Goal: Find specific page/section: Find specific page/section

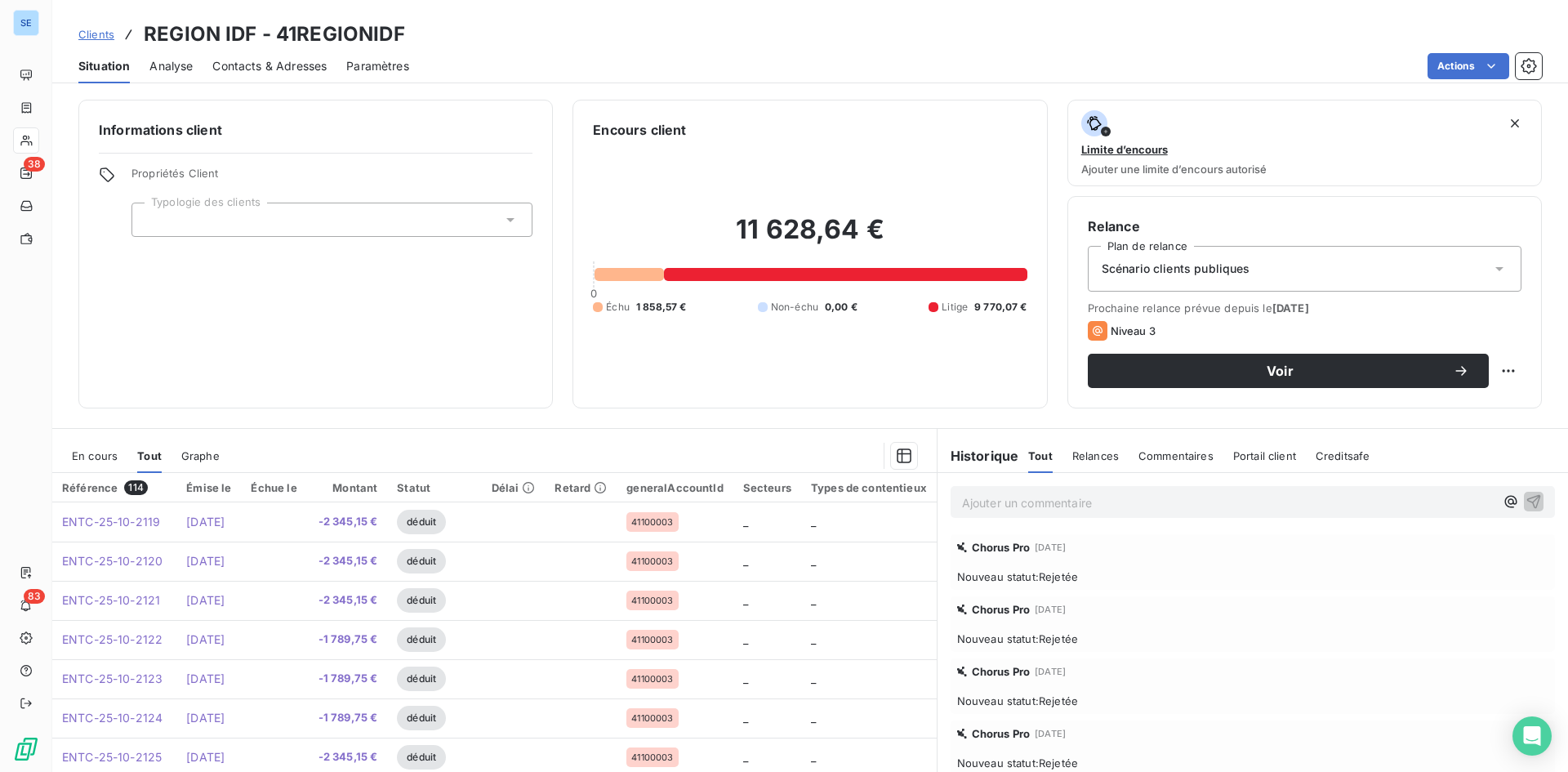
scroll to position [702, 0]
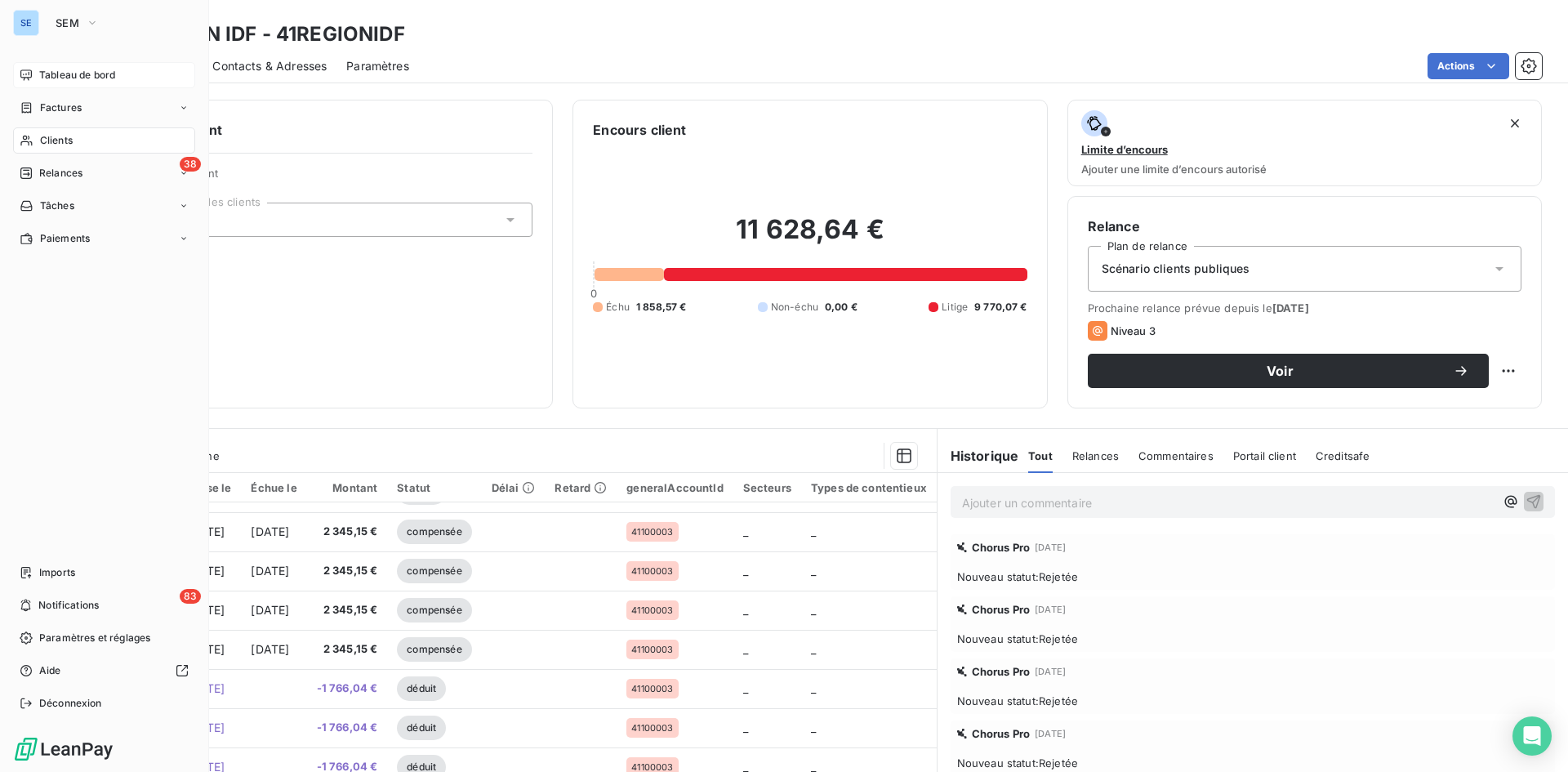
click at [87, 78] on span "Tableau de bord" at bounding box center [77, 75] width 76 height 15
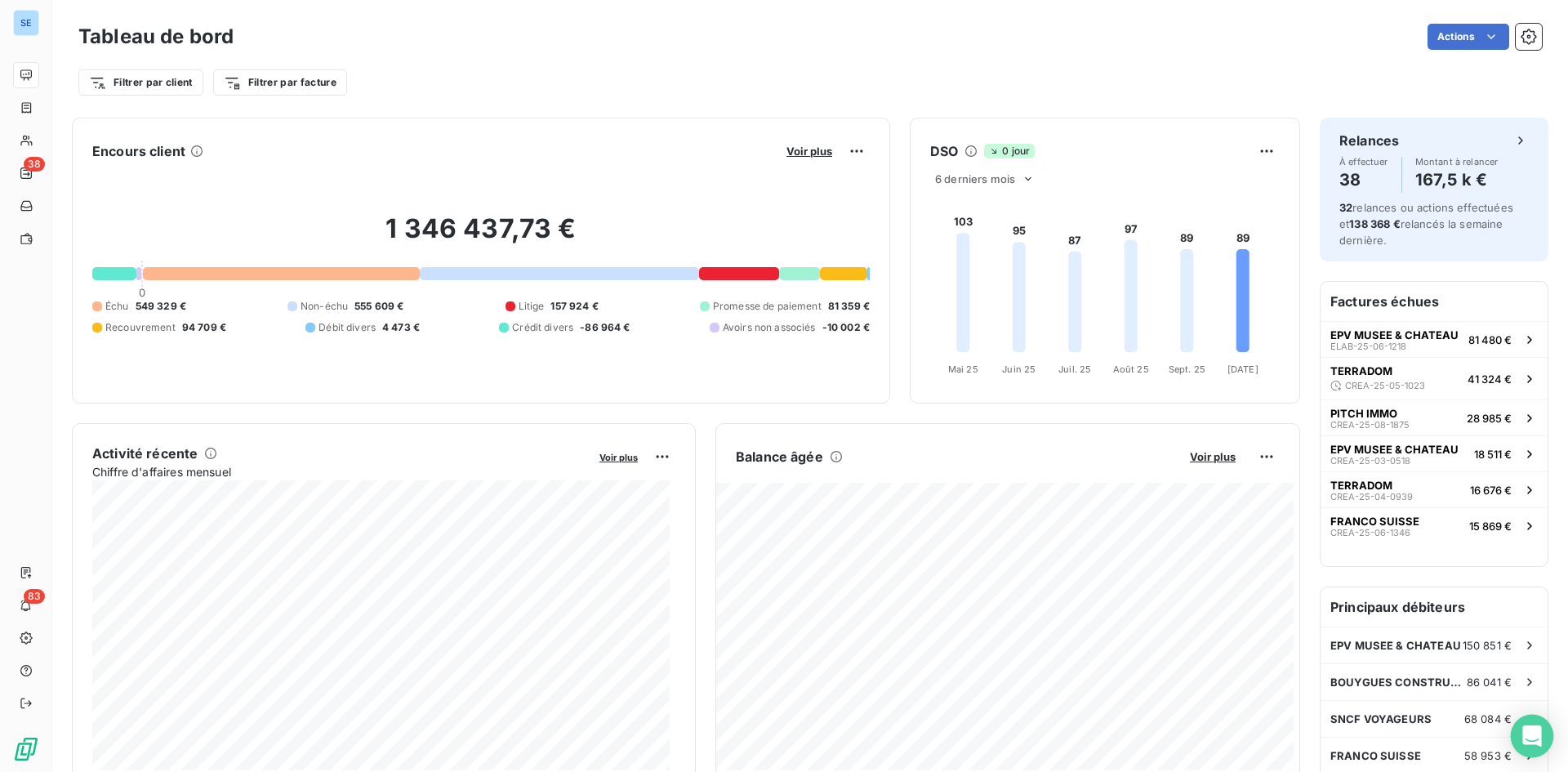
click at [1539, 732] on icon "Open Intercom Messenger" at bounding box center [1532, 736] width 19 height 22
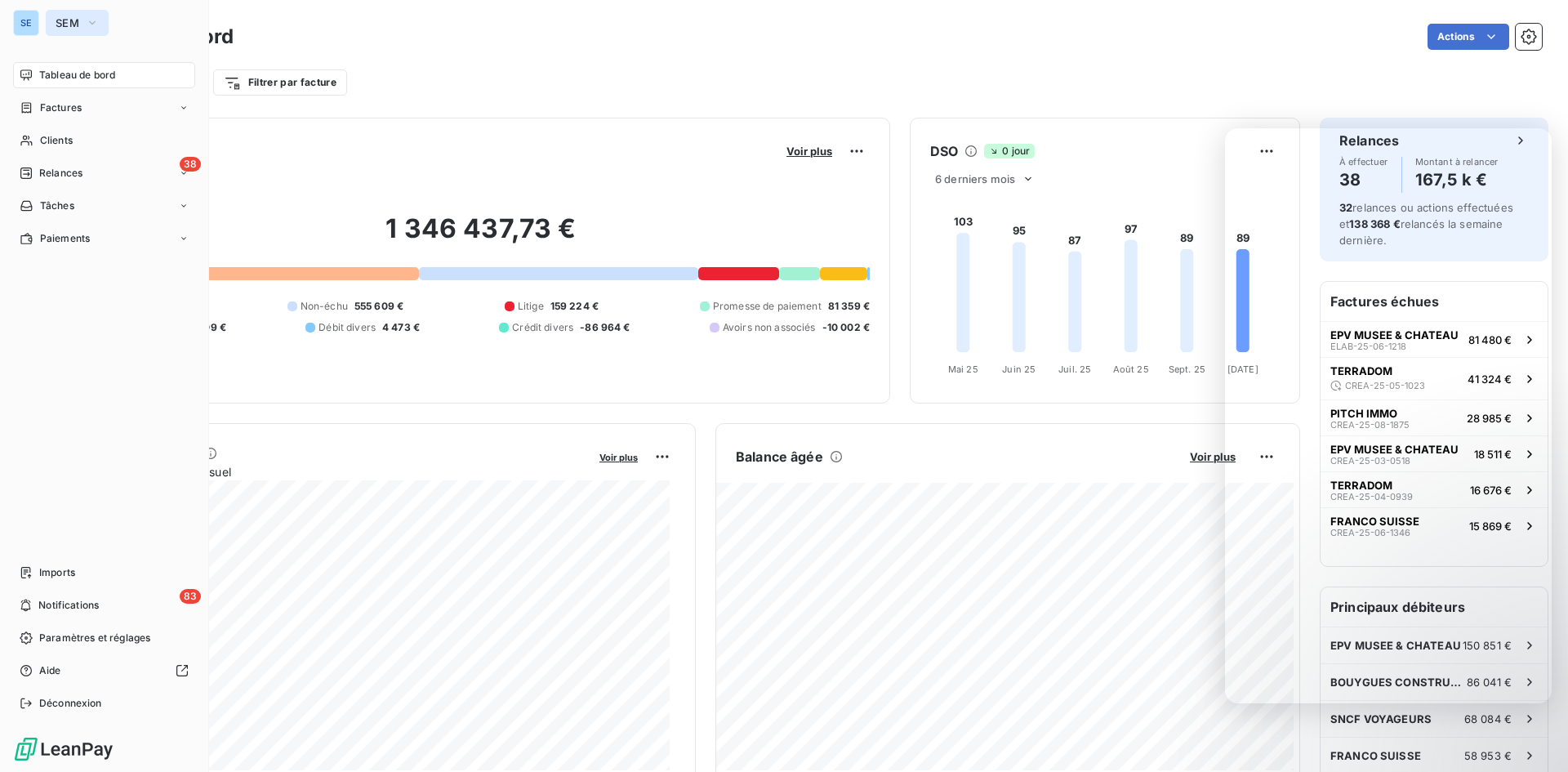
click at [78, 14] on button "SEM" at bounding box center [77, 22] width 63 height 26
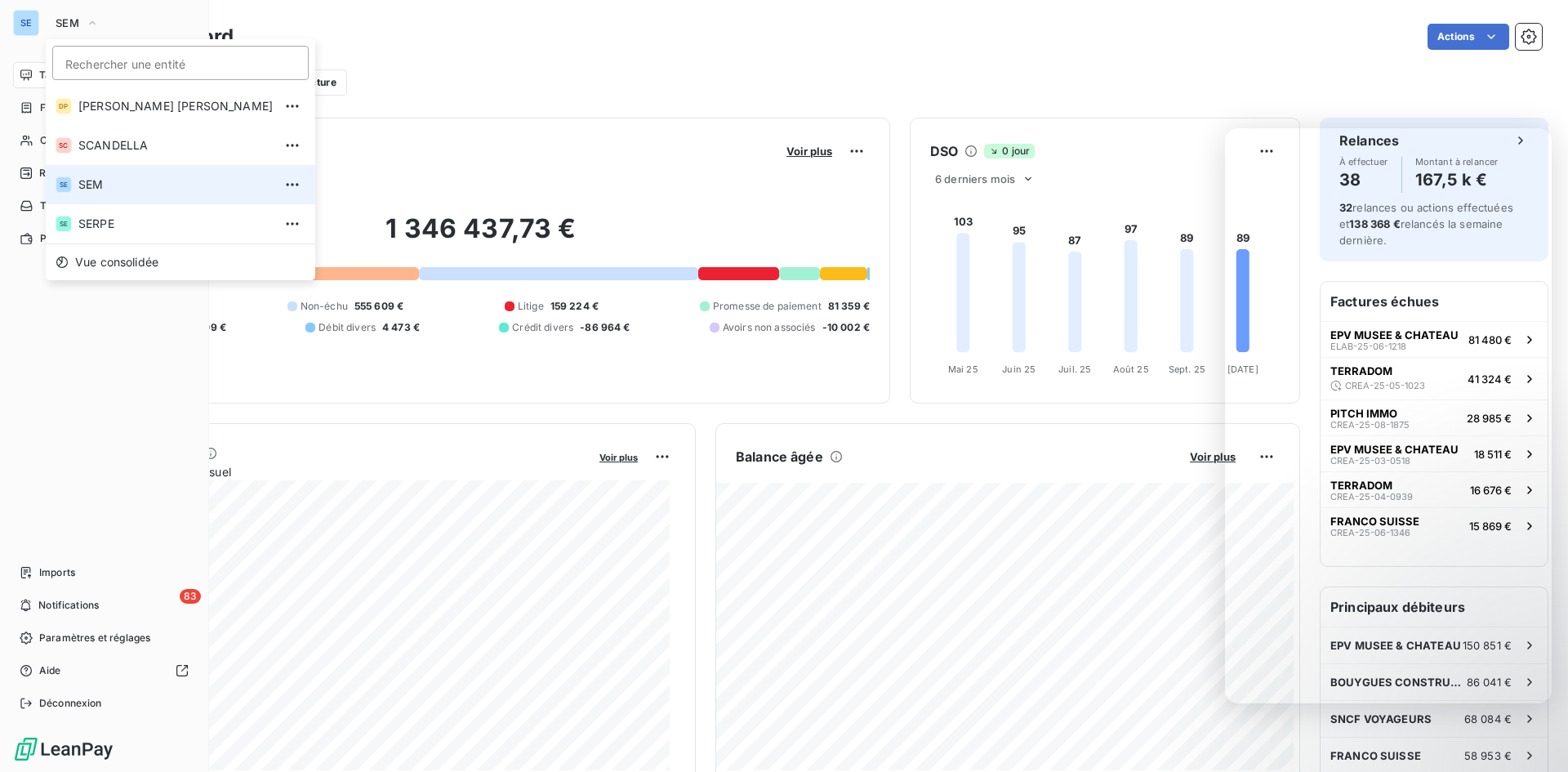
click at [97, 182] on span "SEM" at bounding box center [175, 185] width 194 height 16
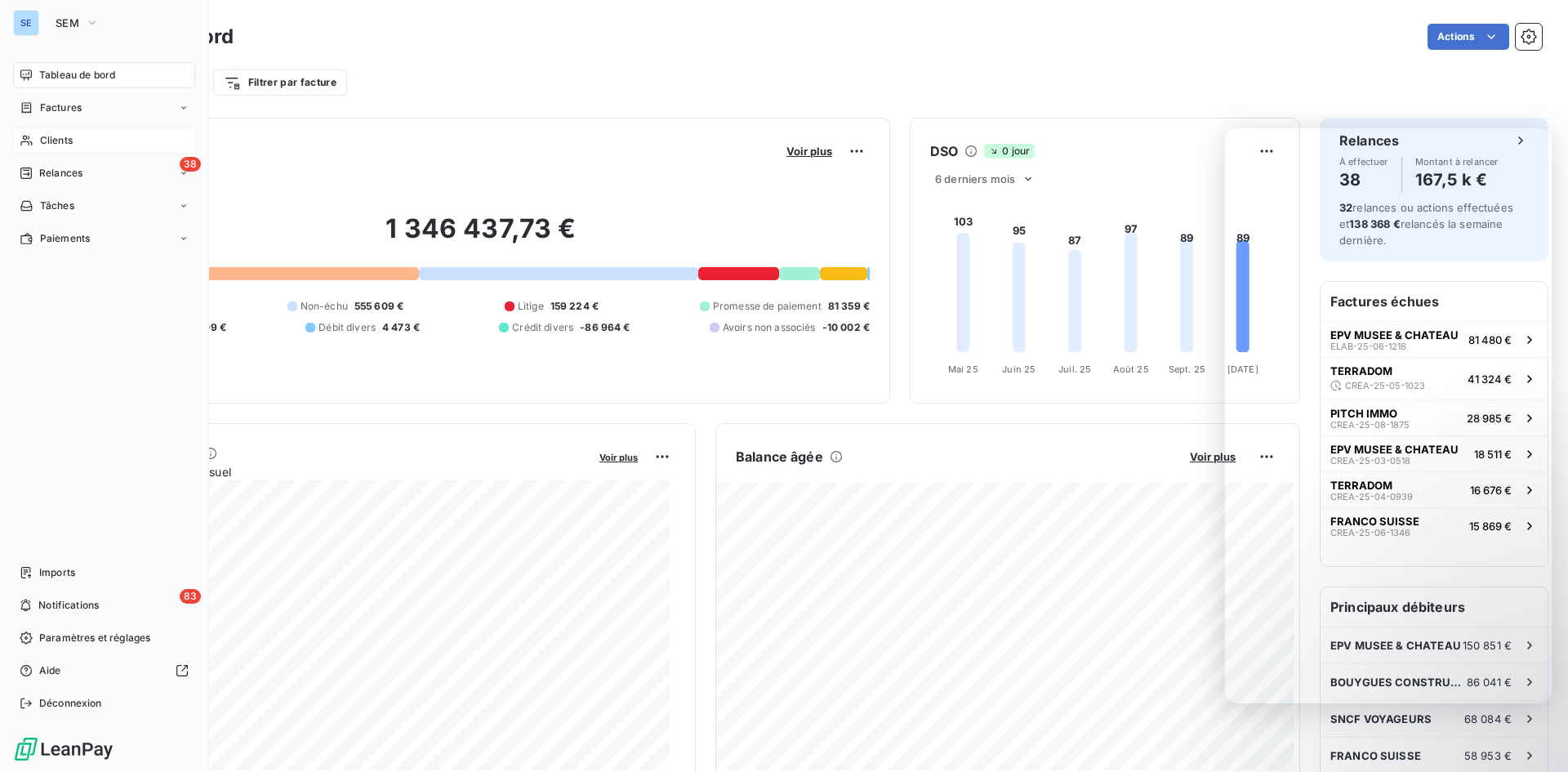
click at [82, 129] on div "Clients" at bounding box center [103, 141] width 182 height 26
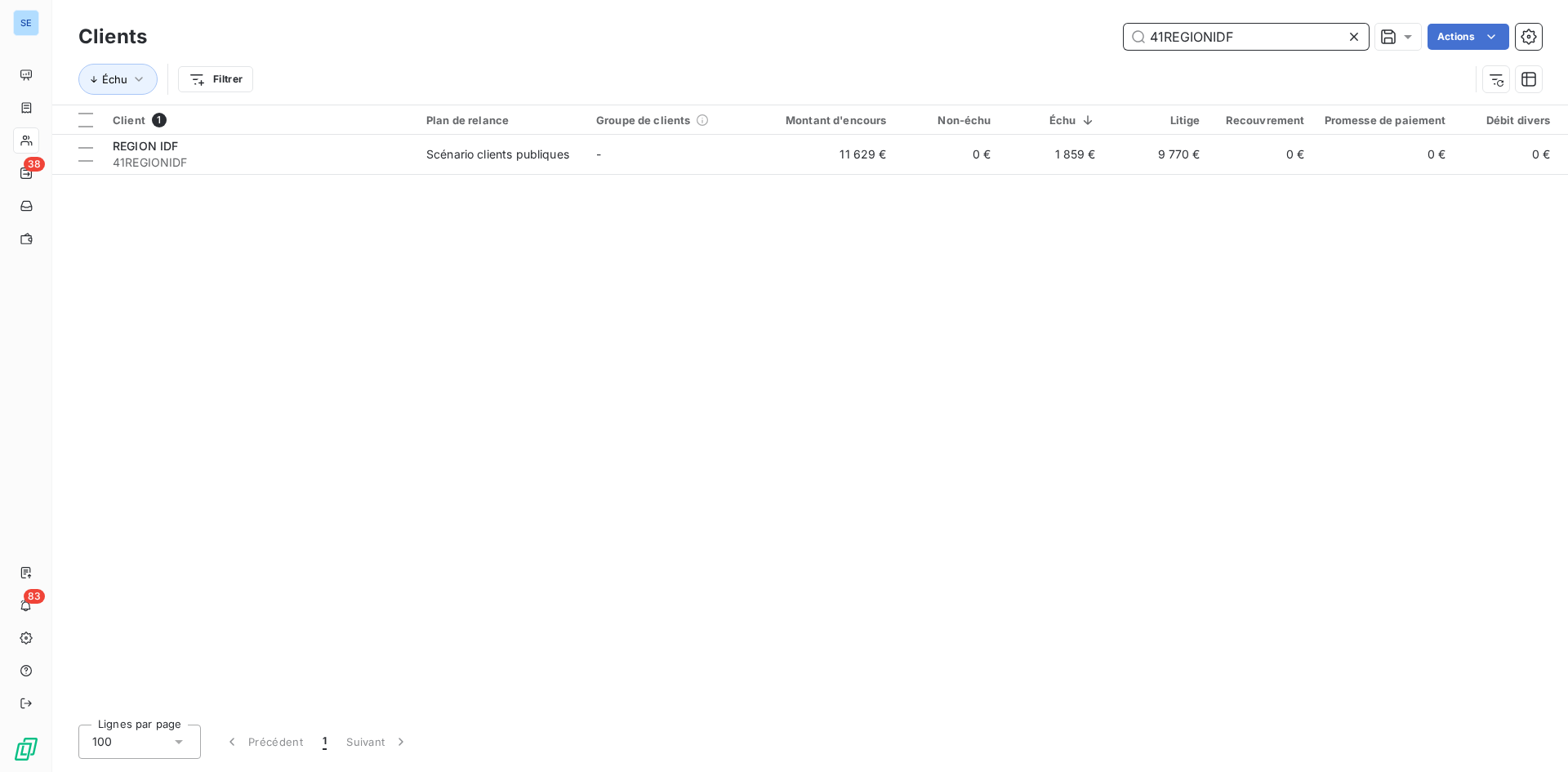
click at [1347, 40] on div "41REGIONIDF" at bounding box center [1246, 36] width 245 height 26
click at [1347, 40] on icon at bounding box center [1354, 36] width 16 height 16
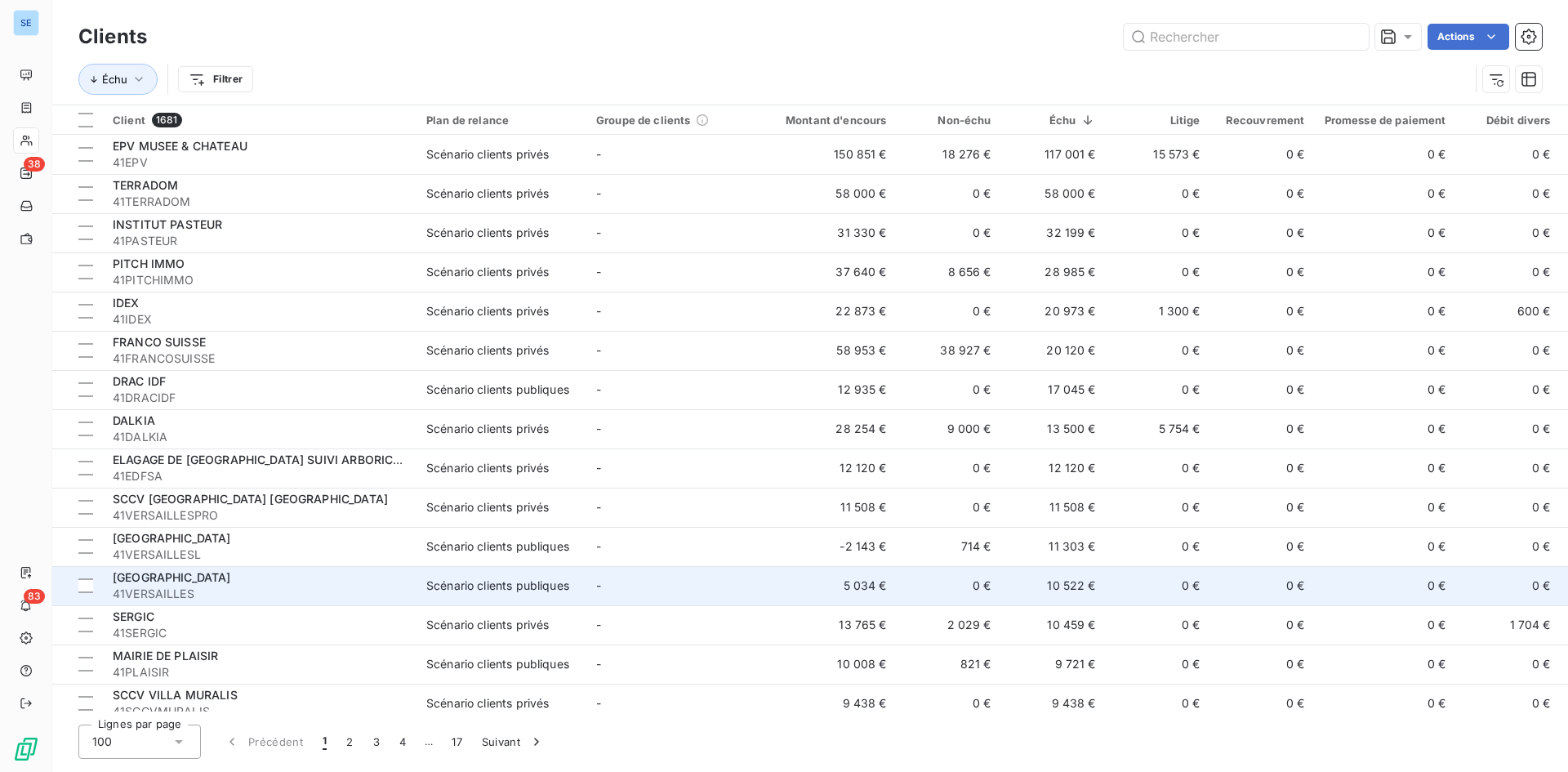
click at [221, 574] on span "[GEOGRAPHIC_DATA]" at bounding box center [172, 577] width 118 height 14
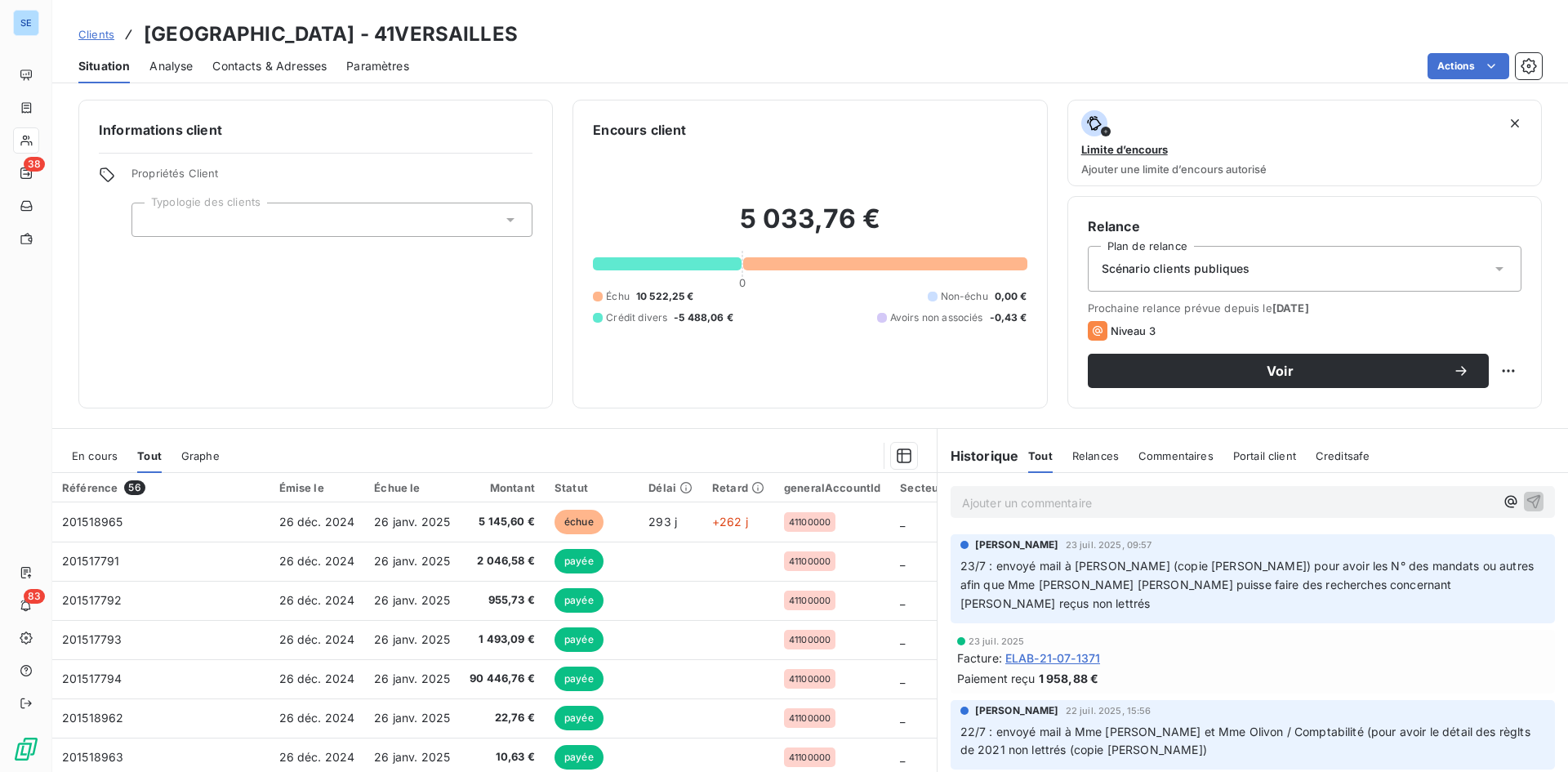
drag, startPoint x: 531, startPoint y: 29, endPoint x: 394, endPoint y: 33, distance: 137.1
click at [394, 33] on div "Clients [GEOGRAPHIC_DATA] - 41VERSAILLES" at bounding box center [811, 35] width 1516 height 29
copy h3 "1VERSAILLES"
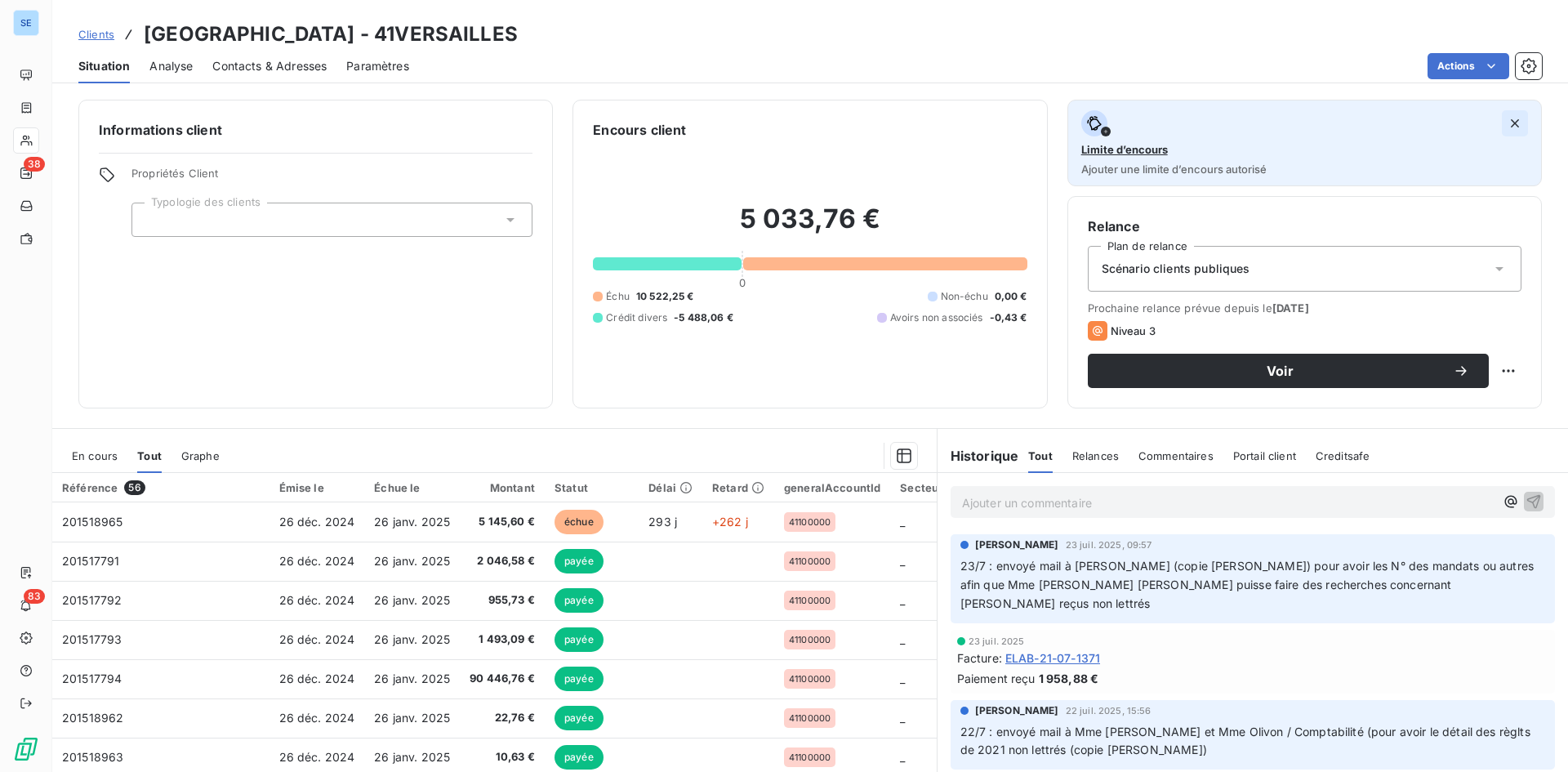
copy h3 "41VERSAILLES"
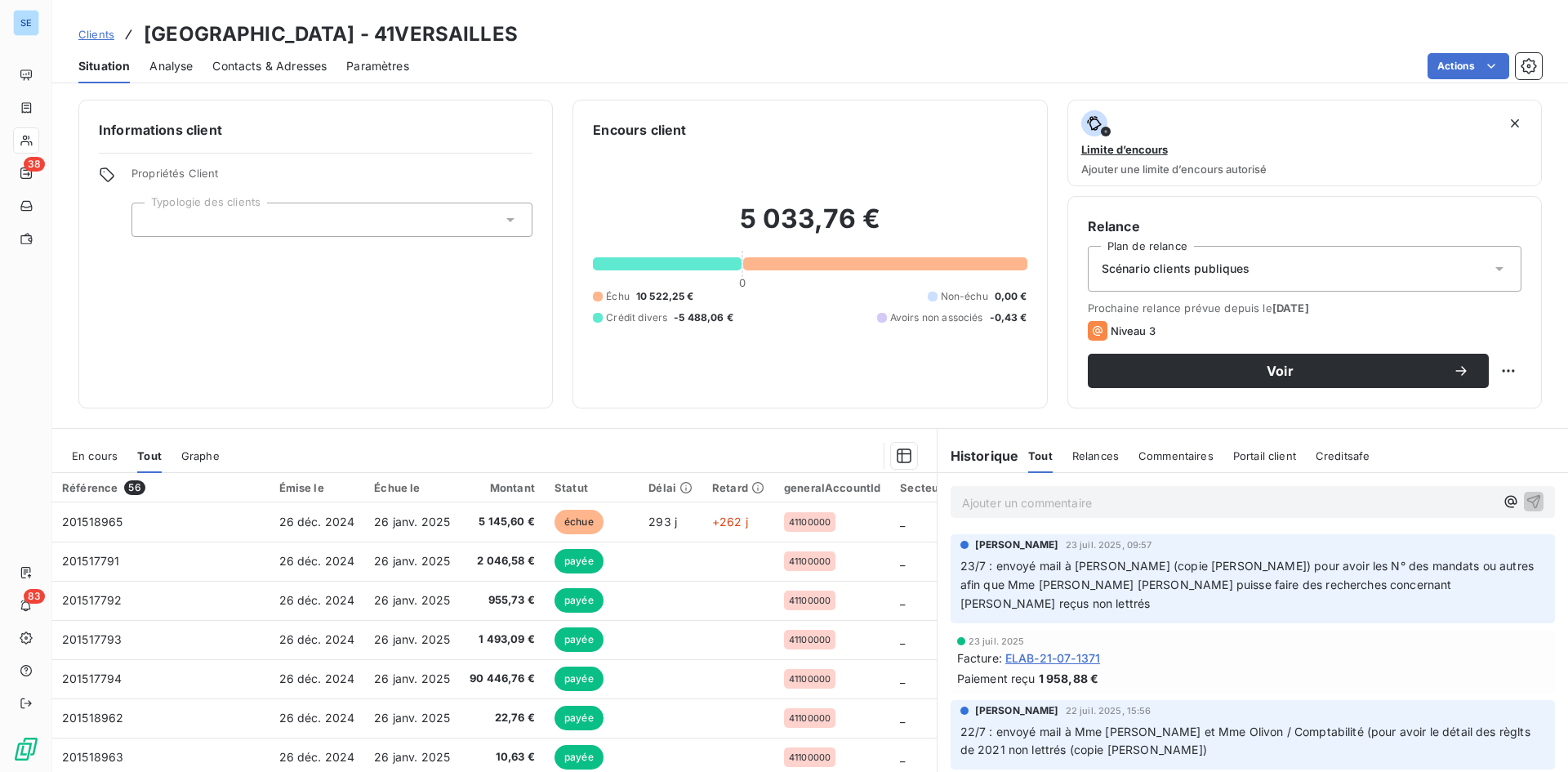
click at [86, 460] on span "En cours" at bounding box center [94, 455] width 46 height 13
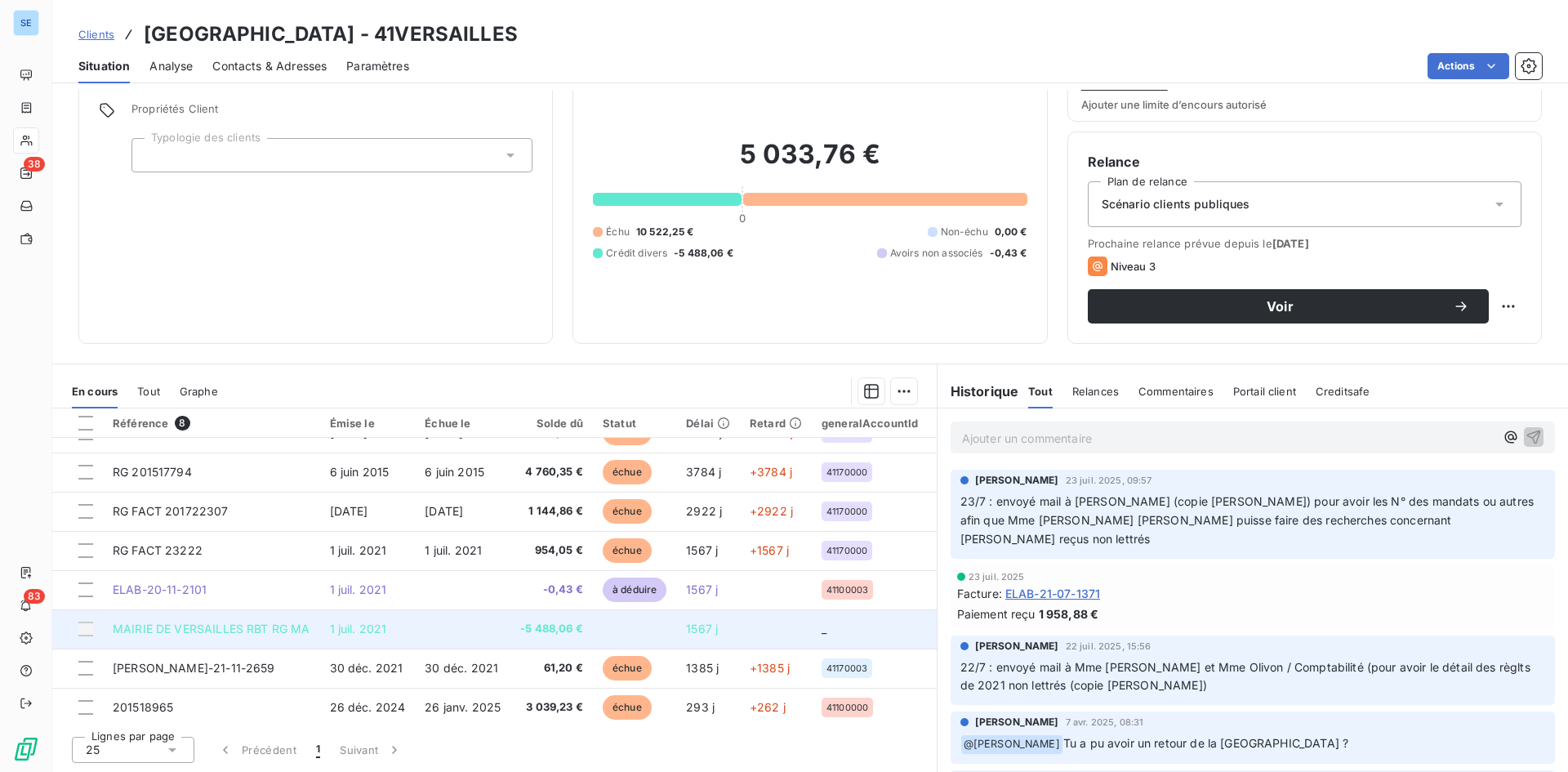
scroll to position [36, 0]
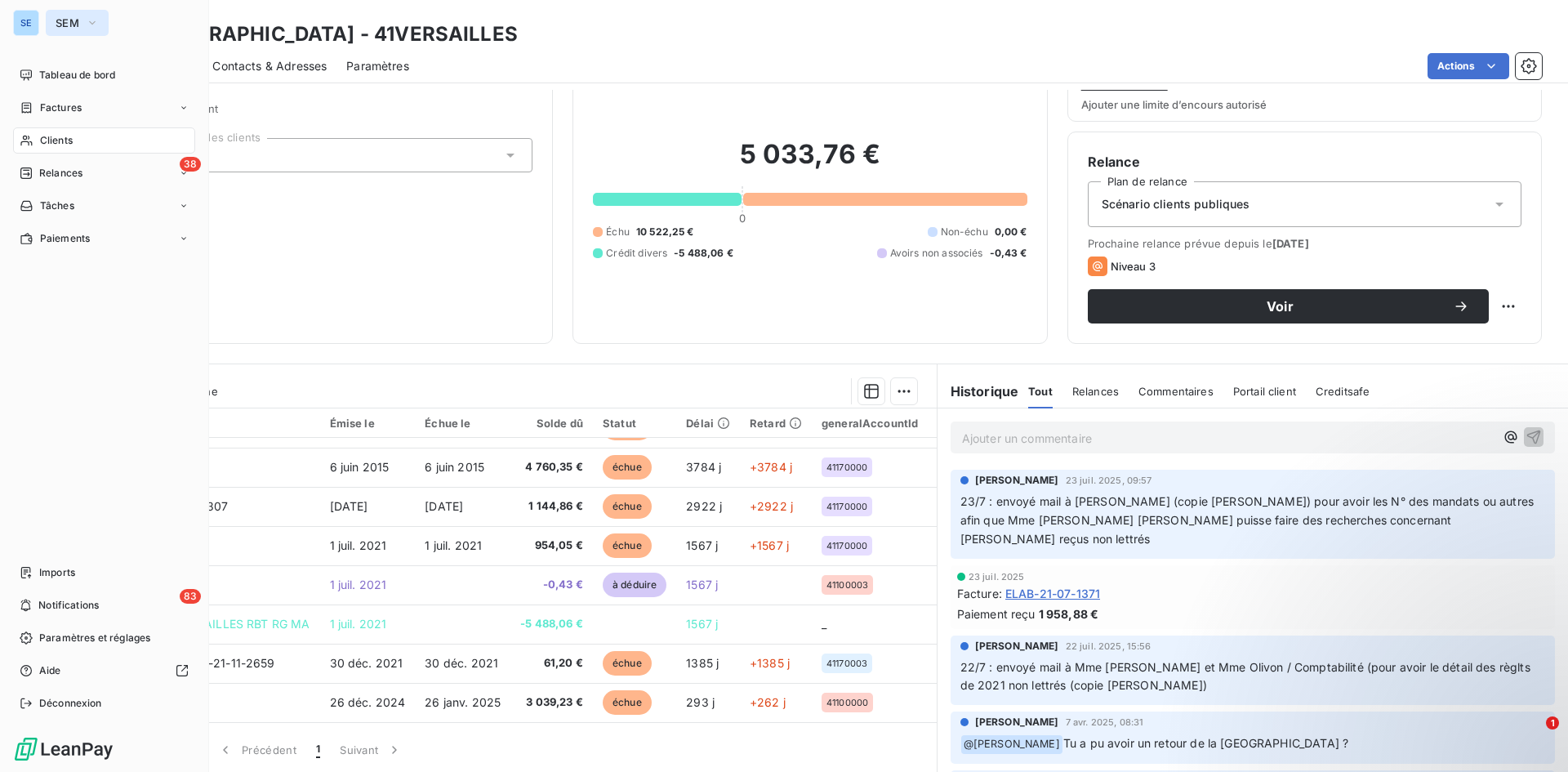
click at [97, 26] on icon "button" at bounding box center [91, 22] width 13 height 16
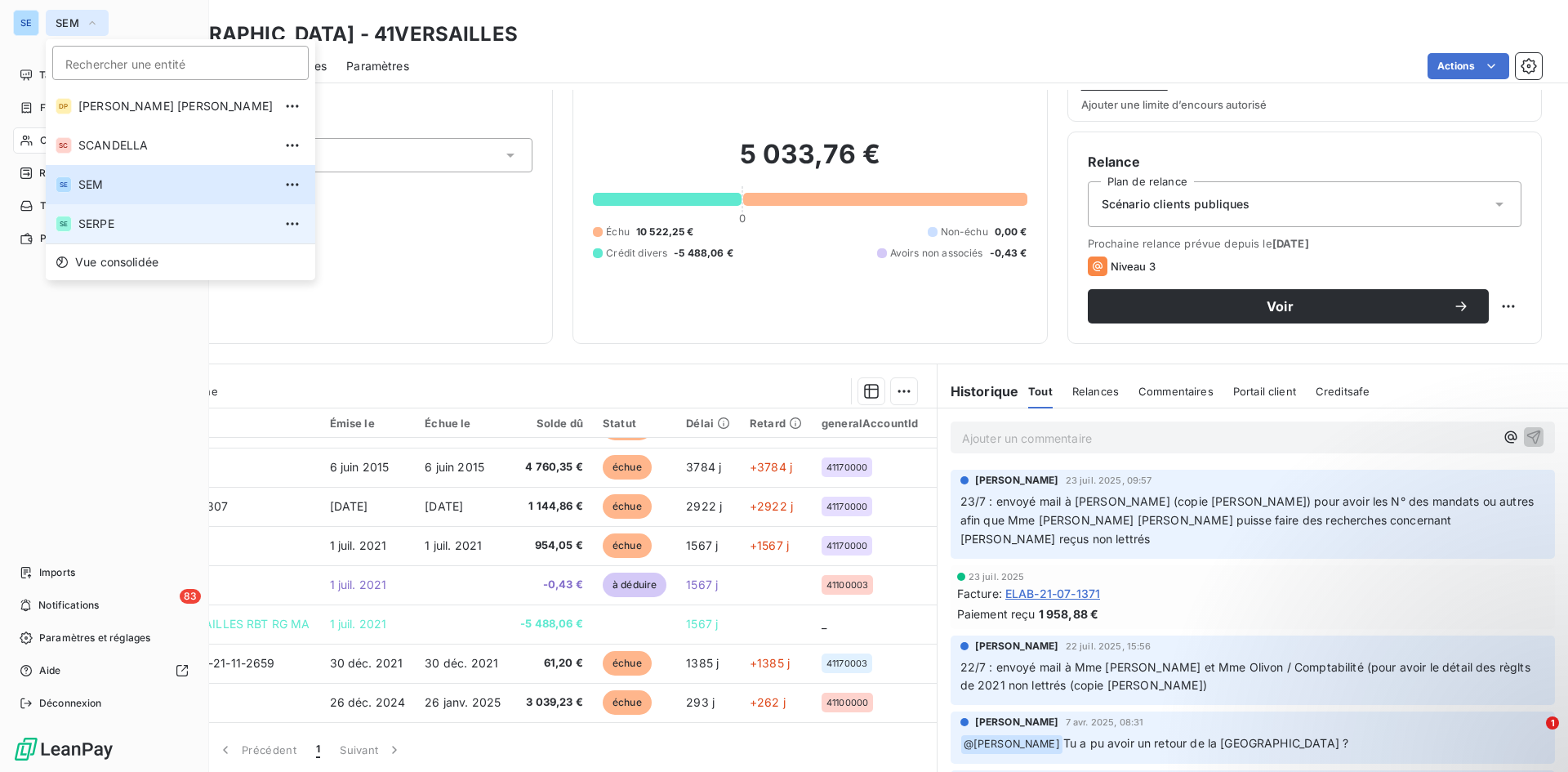
click at [96, 219] on span "SERPE" at bounding box center [175, 223] width 194 height 16
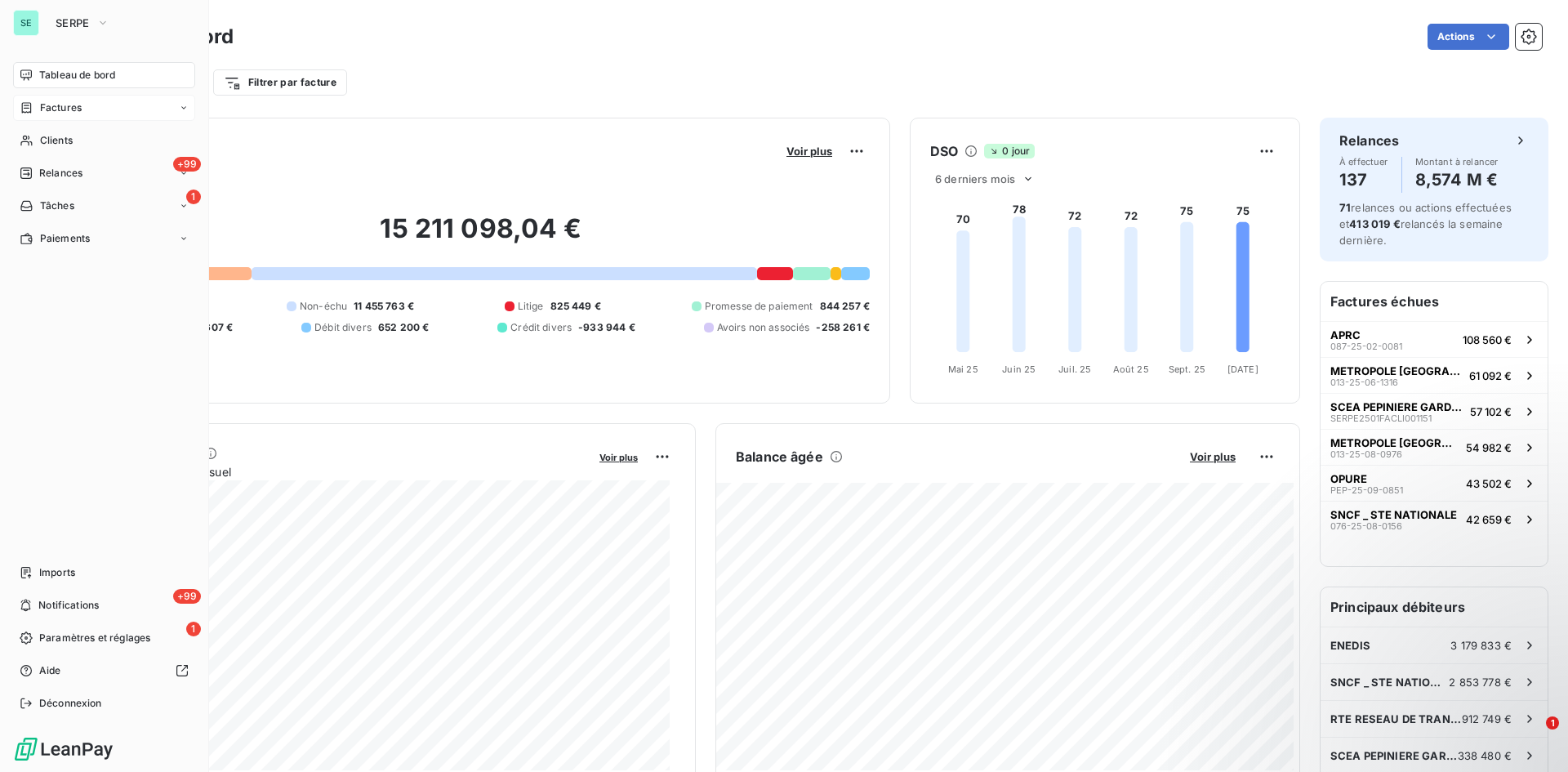
click at [89, 104] on div "Factures" at bounding box center [103, 108] width 182 height 26
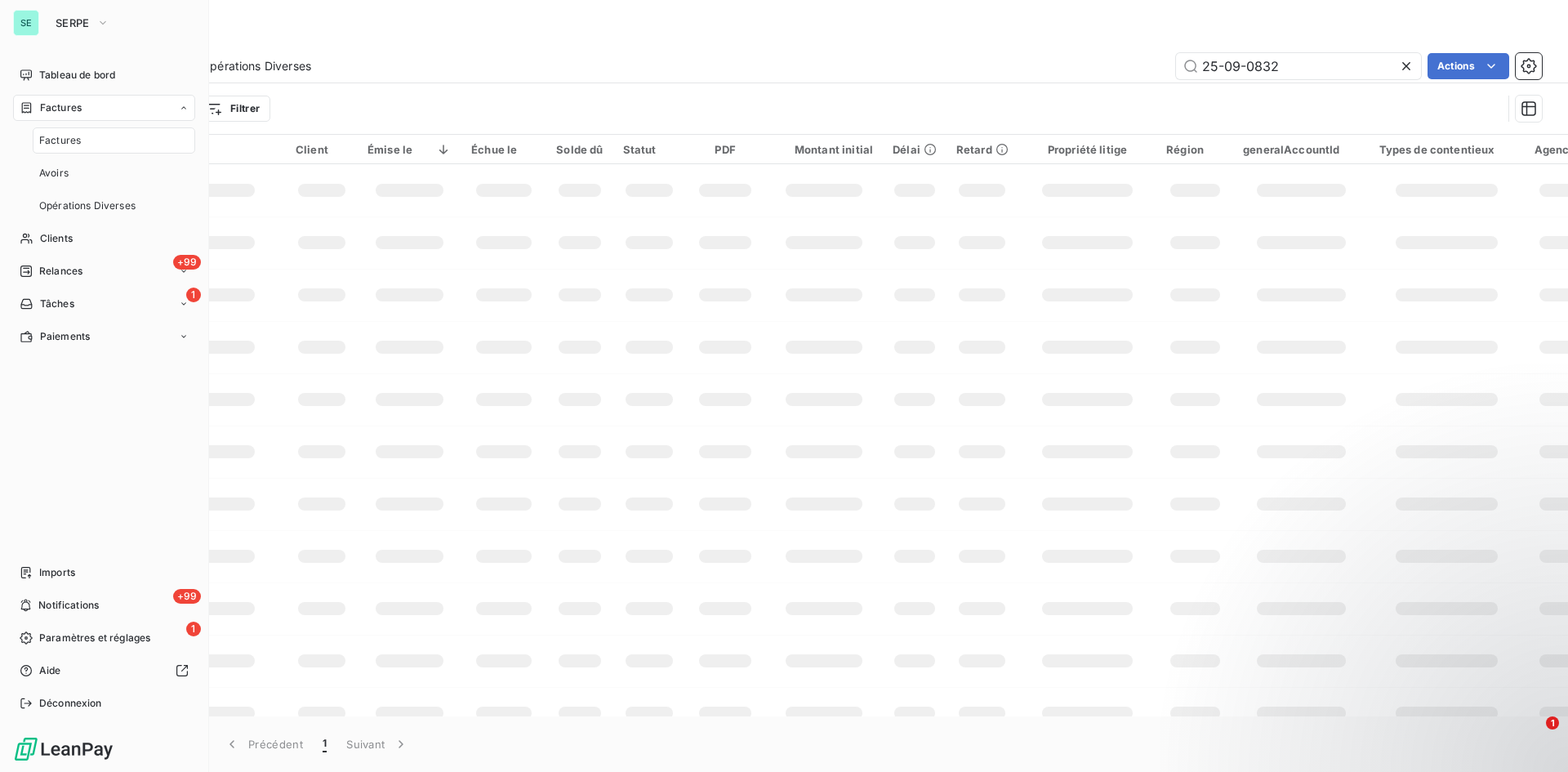
click at [85, 141] on div "Factures" at bounding box center [114, 141] width 162 height 26
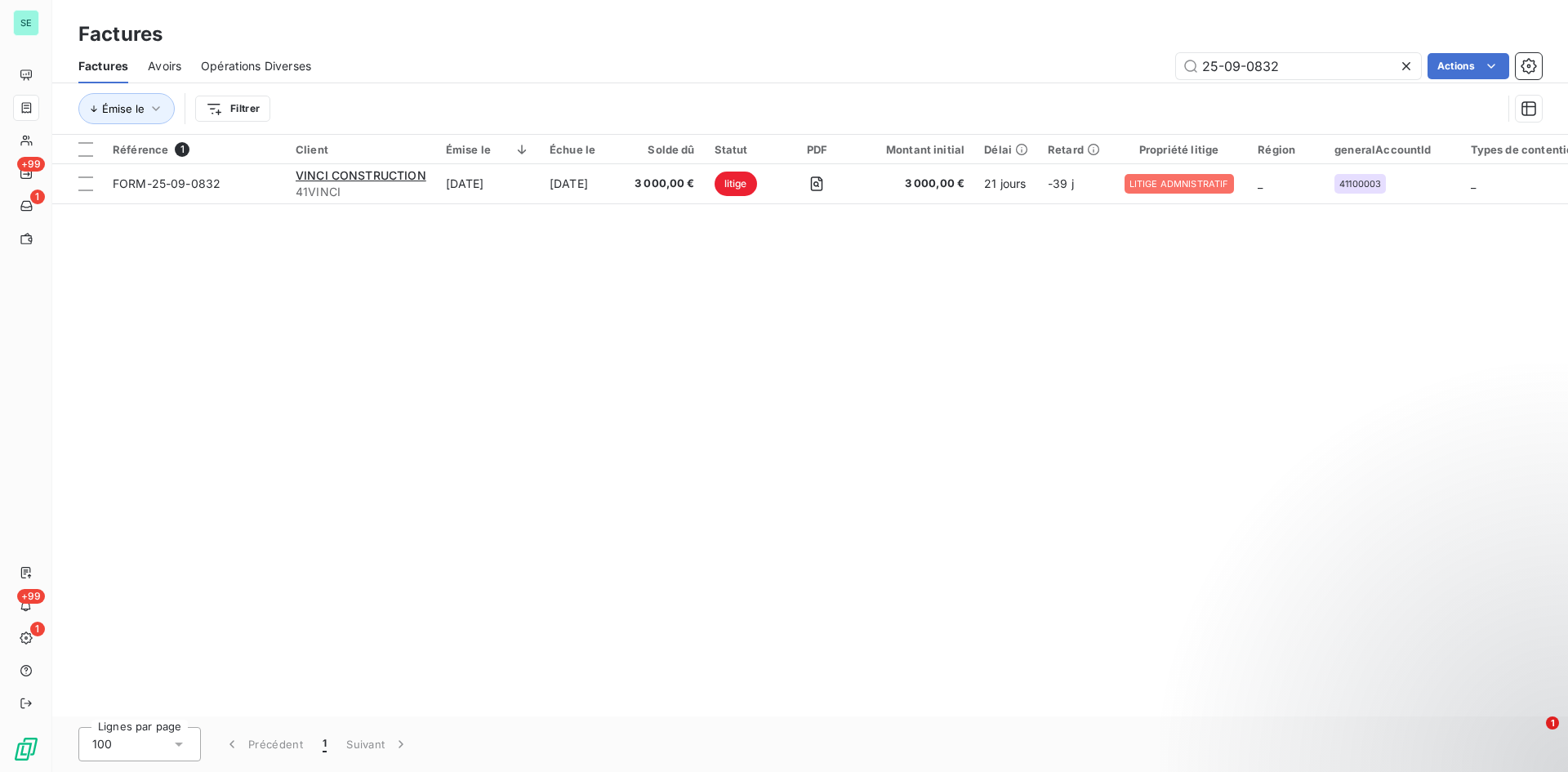
click at [1400, 70] on icon at bounding box center [1406, 66] width 16 height 16
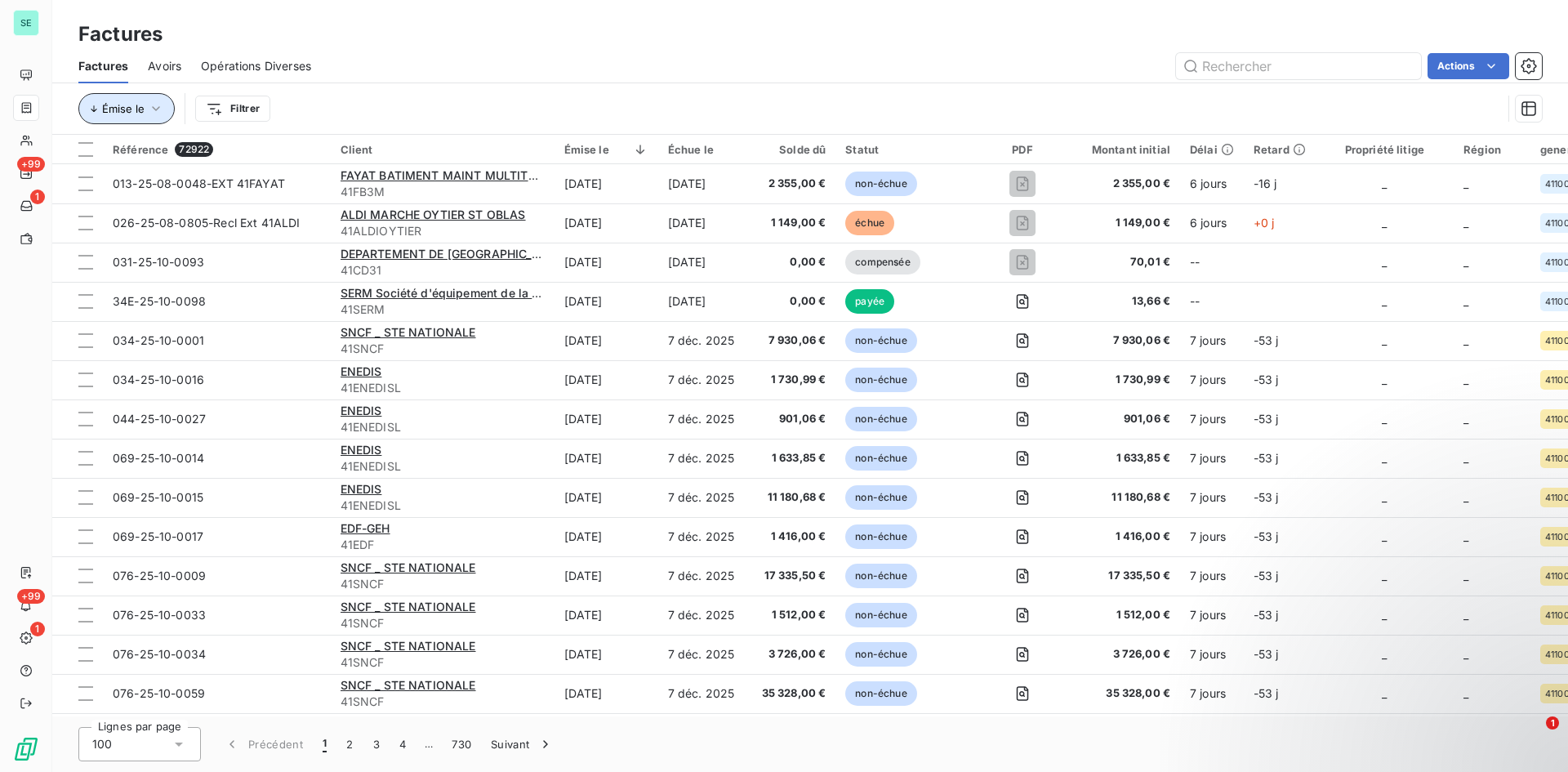
click at [146, 106] on button "Émise le" at bounding box center [127, 109] width 97 height 31
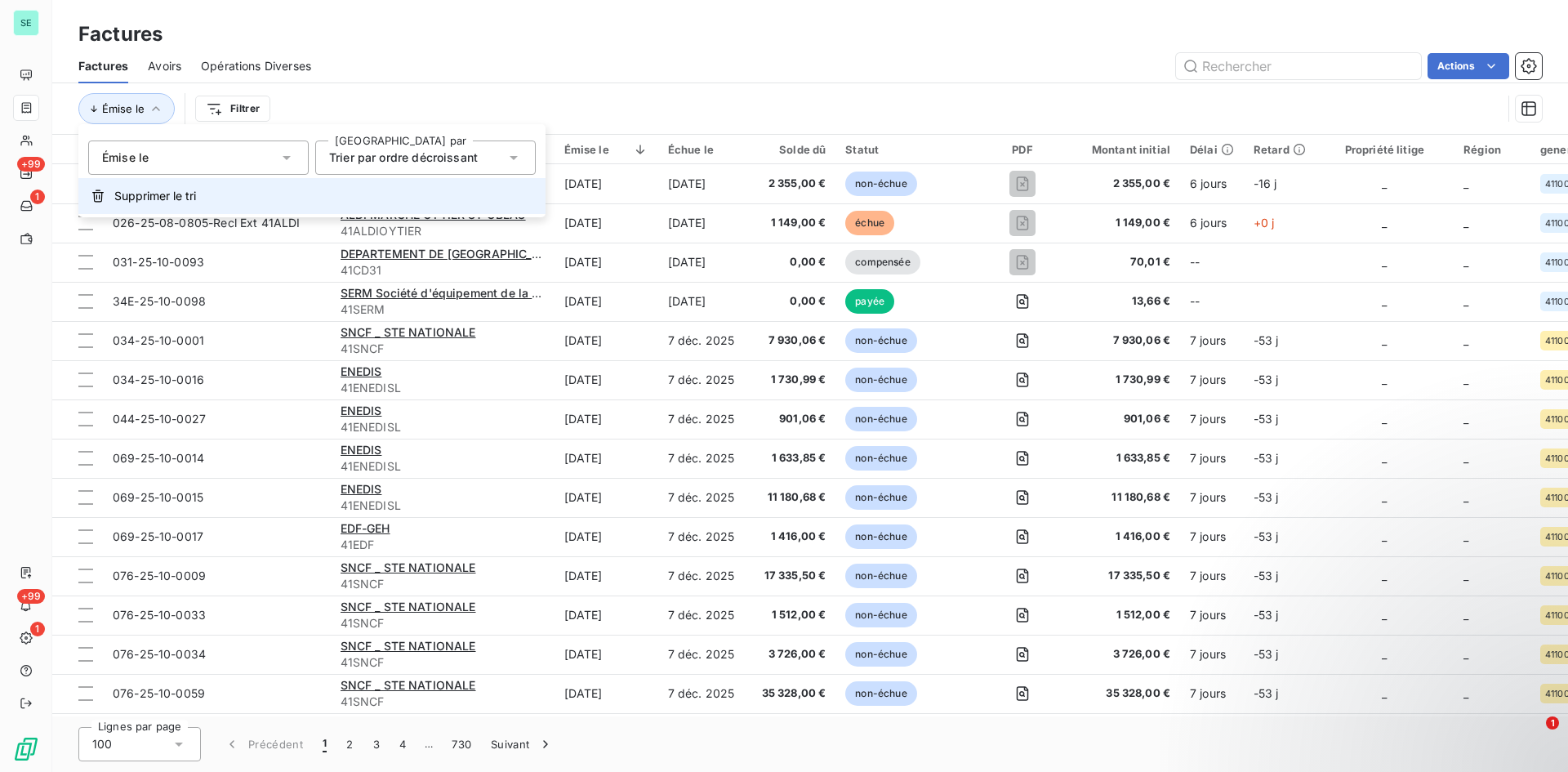
click at [153, 192] on span "Supprimer le tri" at bounding box center [155, 196] width 82 height 16
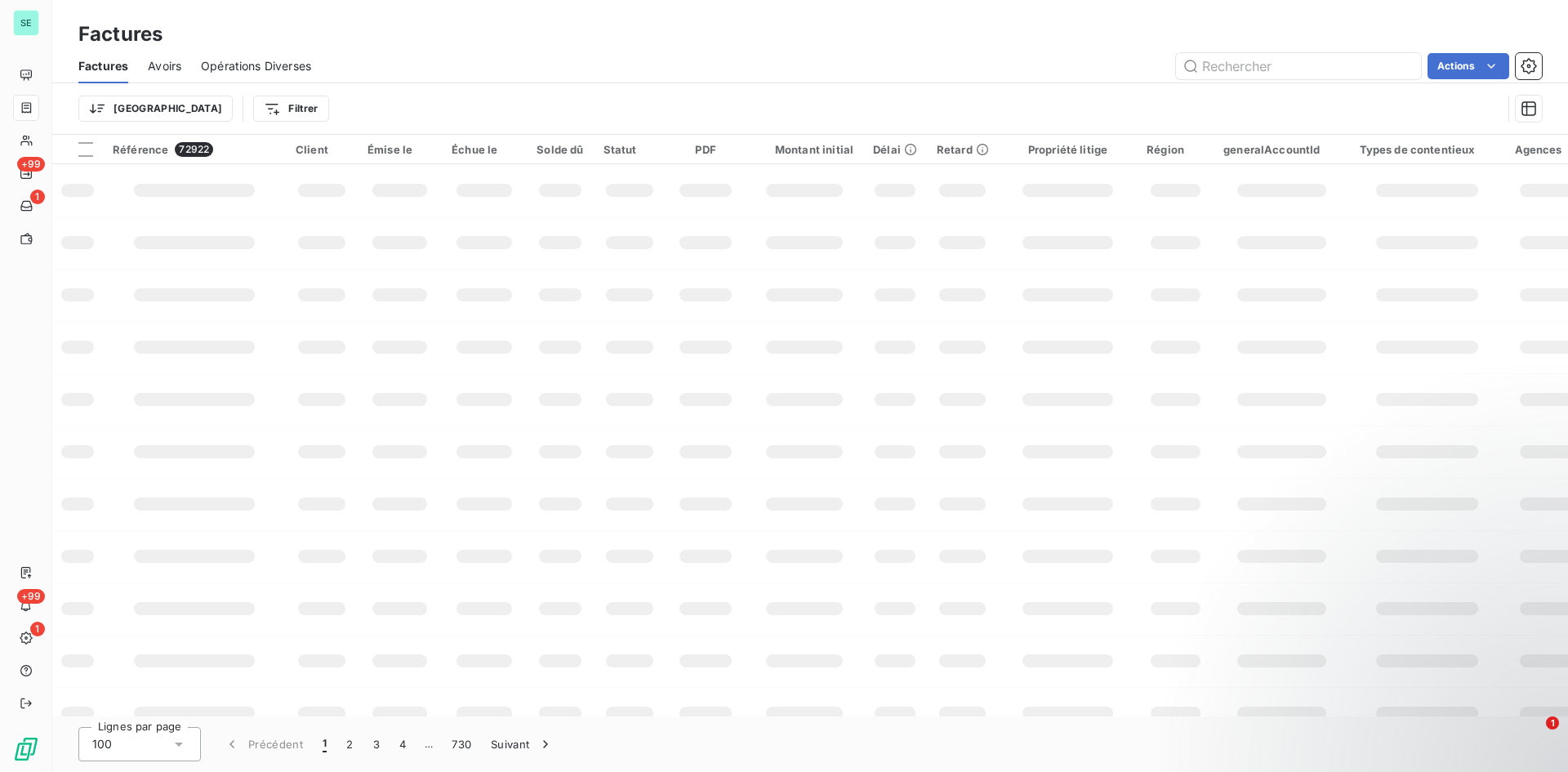
click at [103, 104] on html "SE +99 1 +99 1 Factures Factures Avoirs Opérations Diverses Actions Trier Filtr…" at bounding box center [784, 386] width 1568 height 772
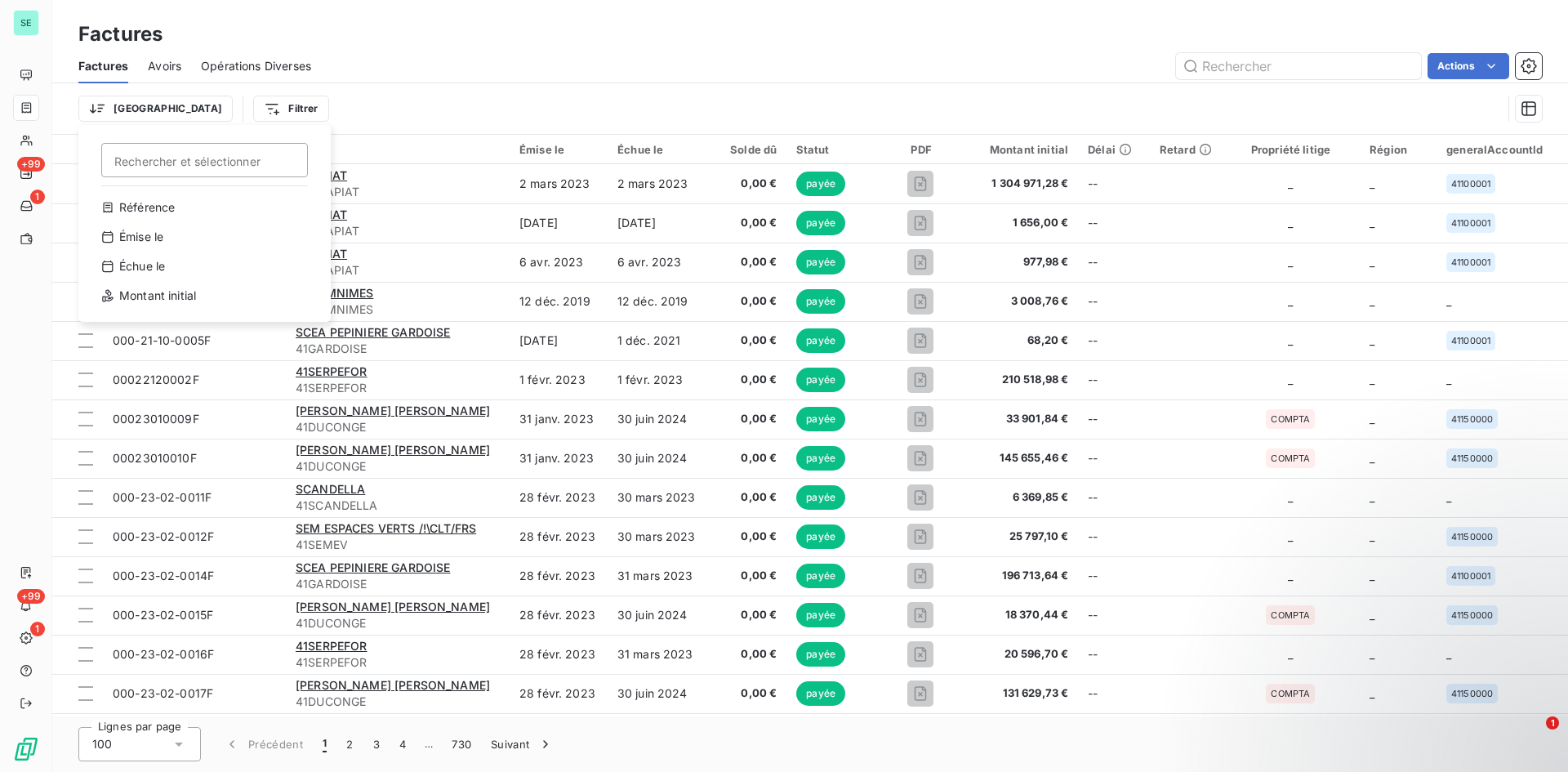
click at [226, 104] on html "SE +99 1 +99 1 Factures Factures Avoirs Opérations Diverses Actions Trier Reche…" at bounding box center [784, 386] width 1568 height 772
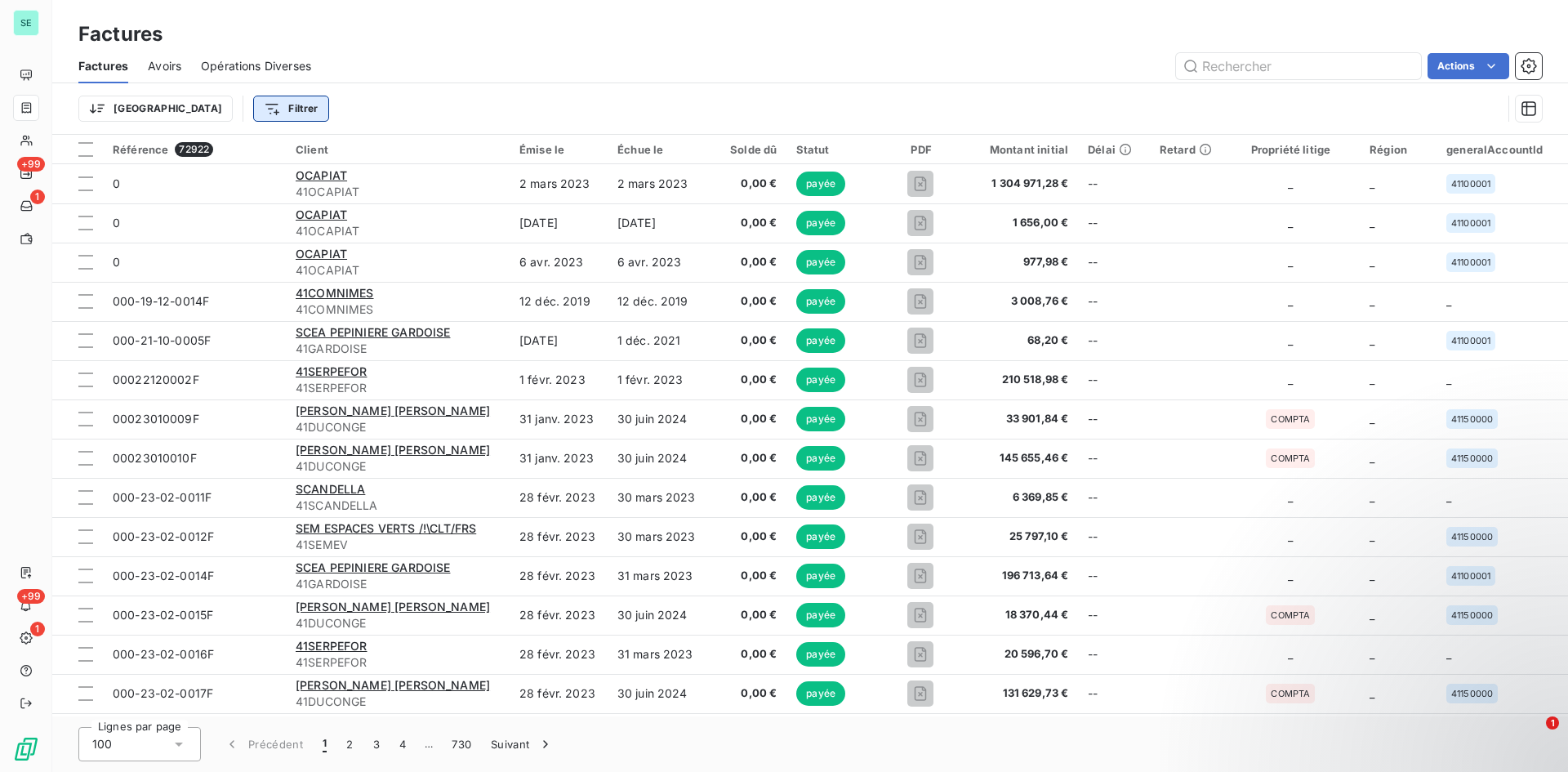
click at [228, 104] on html "SE +99 1 +99 1 Factures Factures Avoirs Opérations Diverses Actions Trier Filtr…" at bounding box center [784, 386] width 1568 height 772
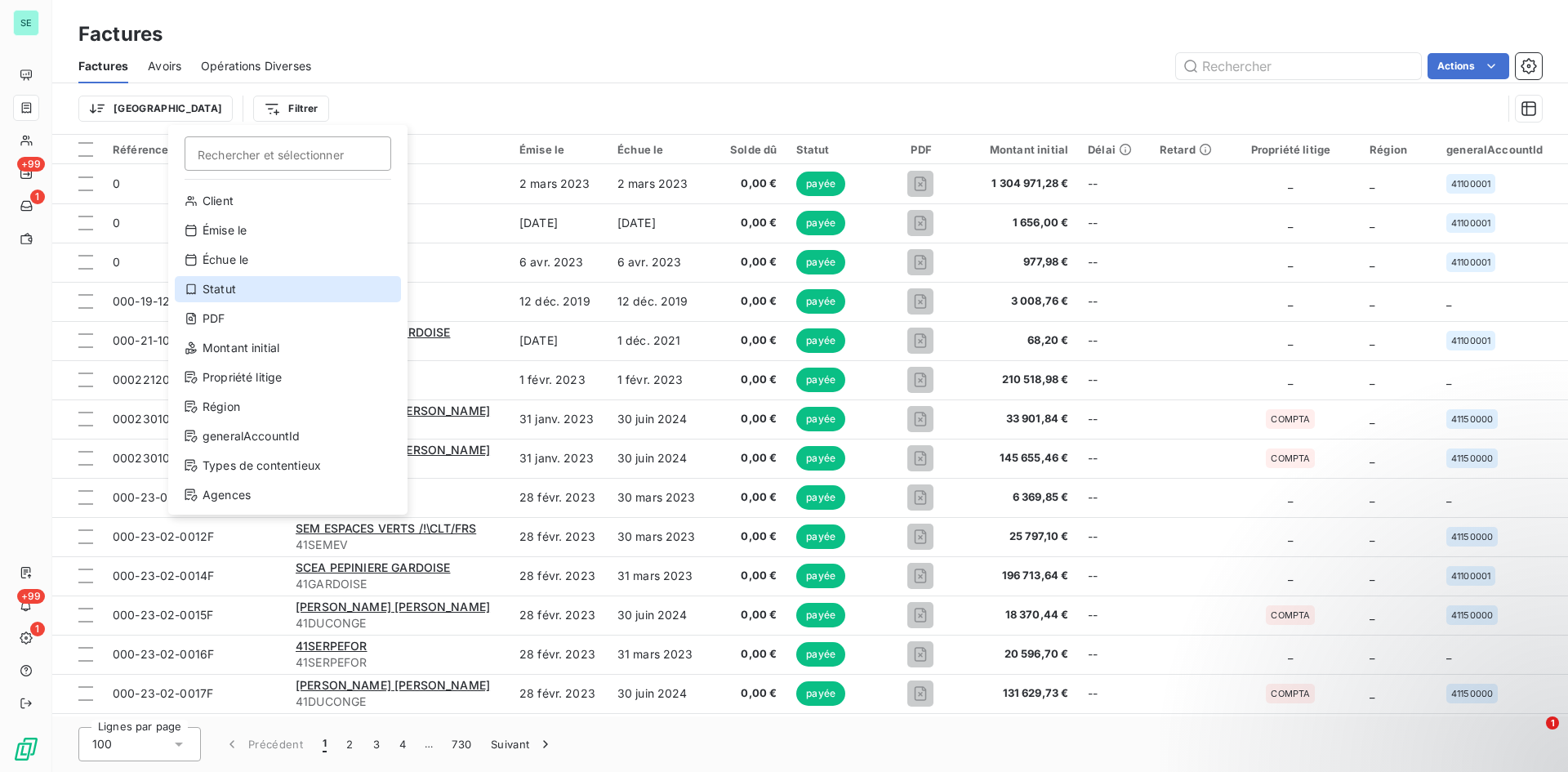
click at [235, 291] on div "Statut" at bounding box center [288, 289] width 226 height 26
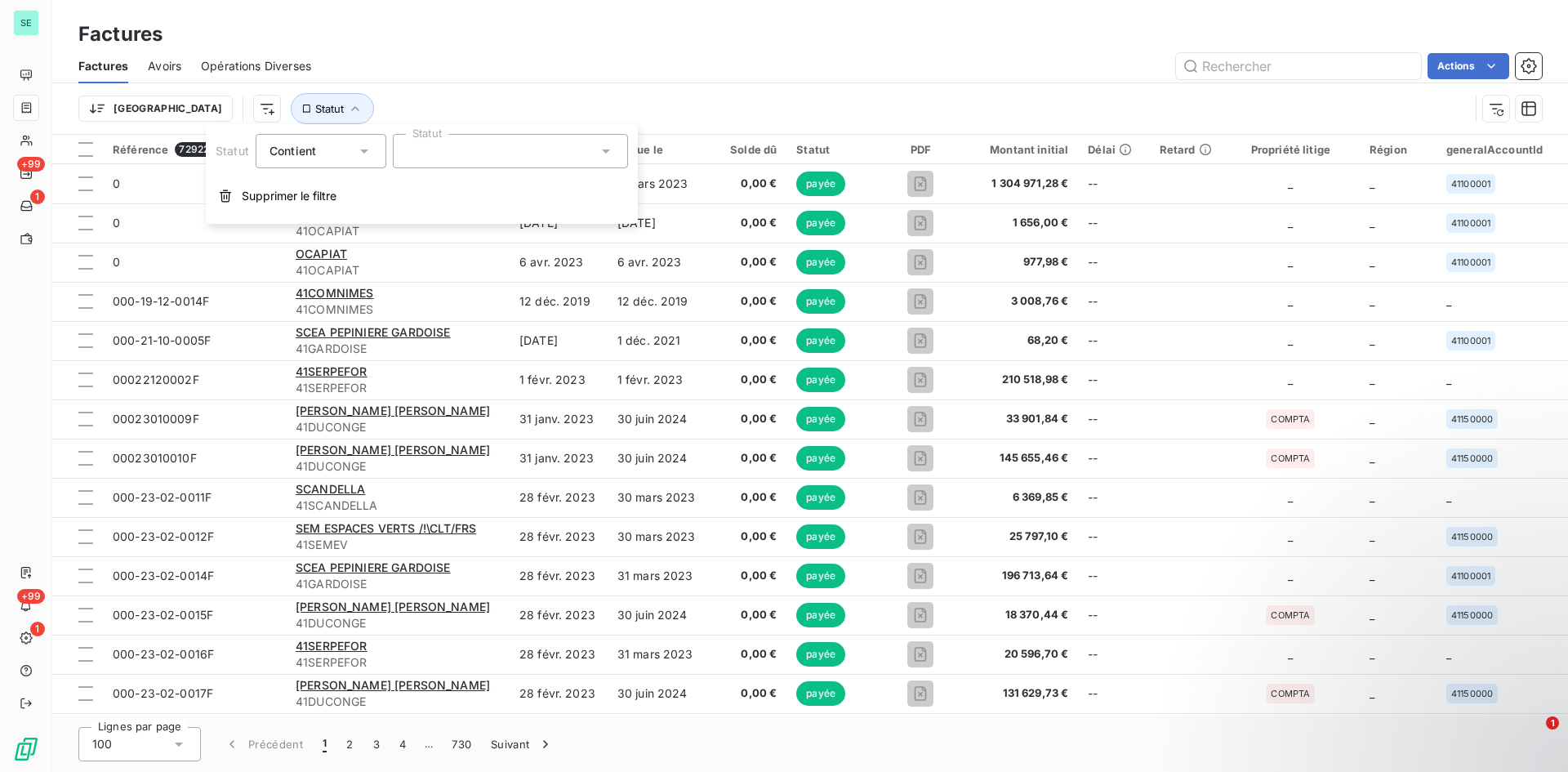
click at [315, 150] on span "Contient" at bounding box center [292, 151] width 47 height 14
click at [318, 223] on span "Ne contient pas" at bounding box center [332, 218] width 88 height 14
click at [440, 160] on div at bounding box center [510, 151] width 235 height 35
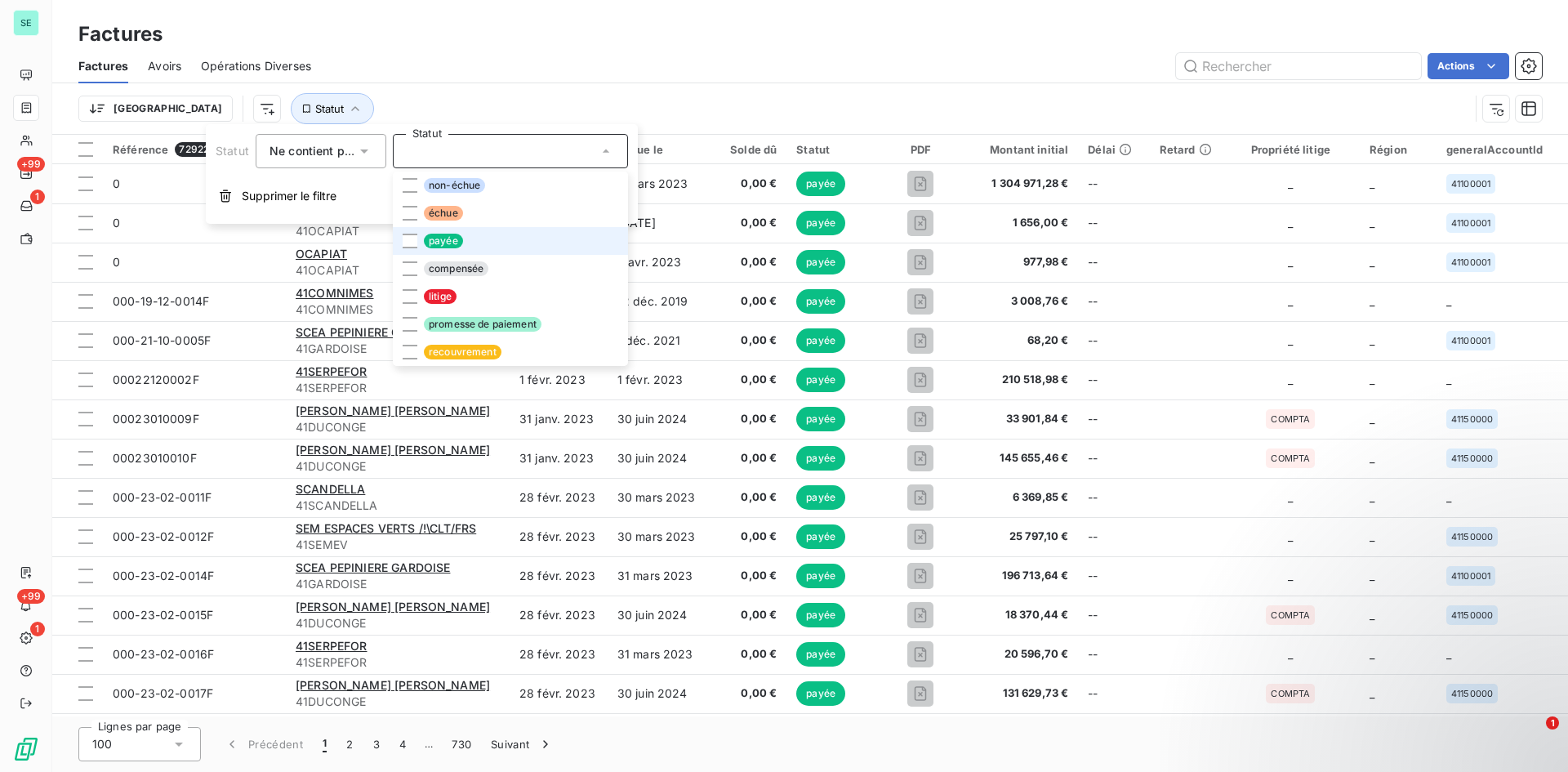
click at [447, 244] on span "payée" at bounding box center [442, 241] width 39 height 15
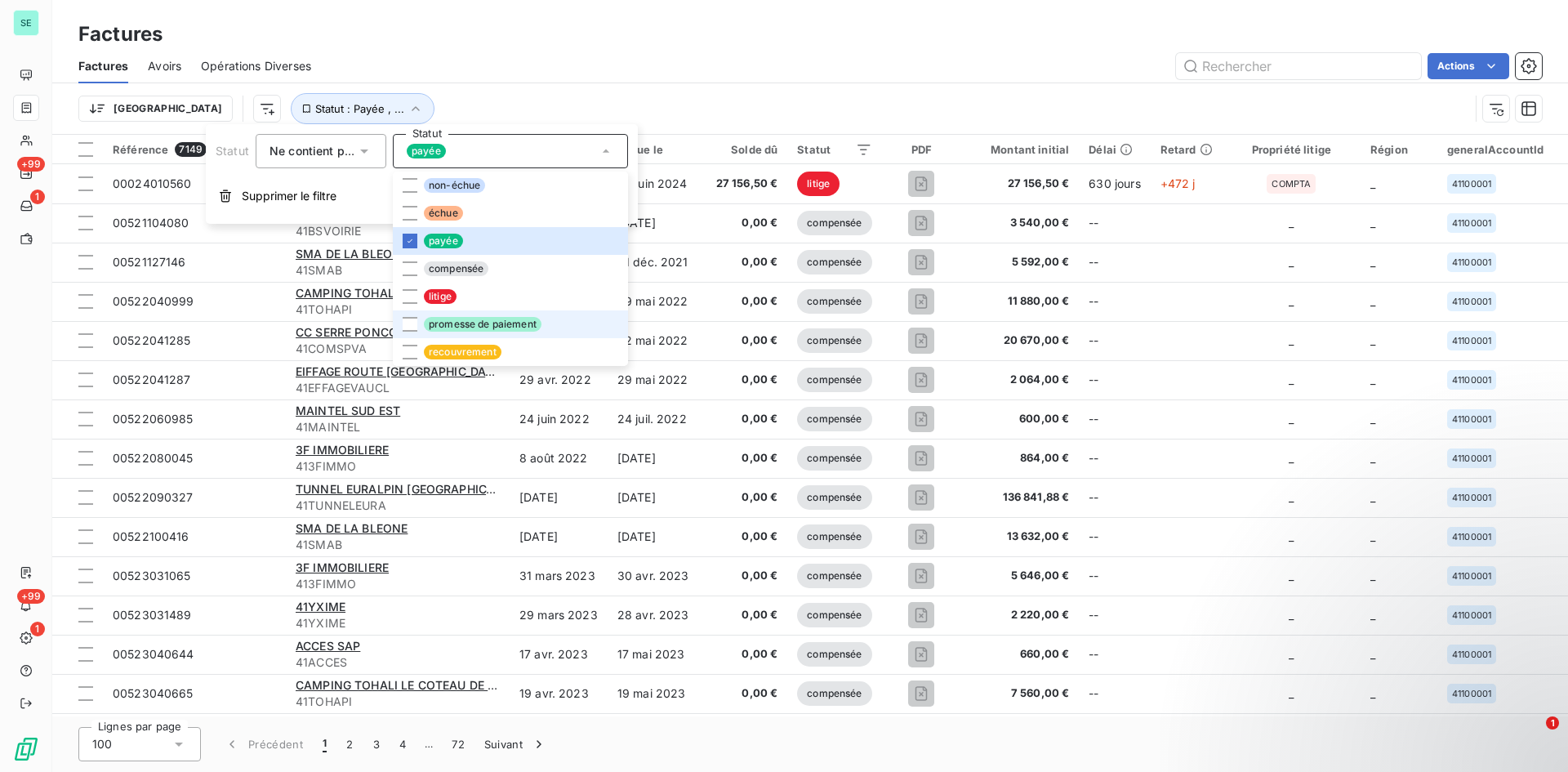
click at [439, 321] on span "promesse de paiement" at bounding box center [482, 323] width 117 height 15
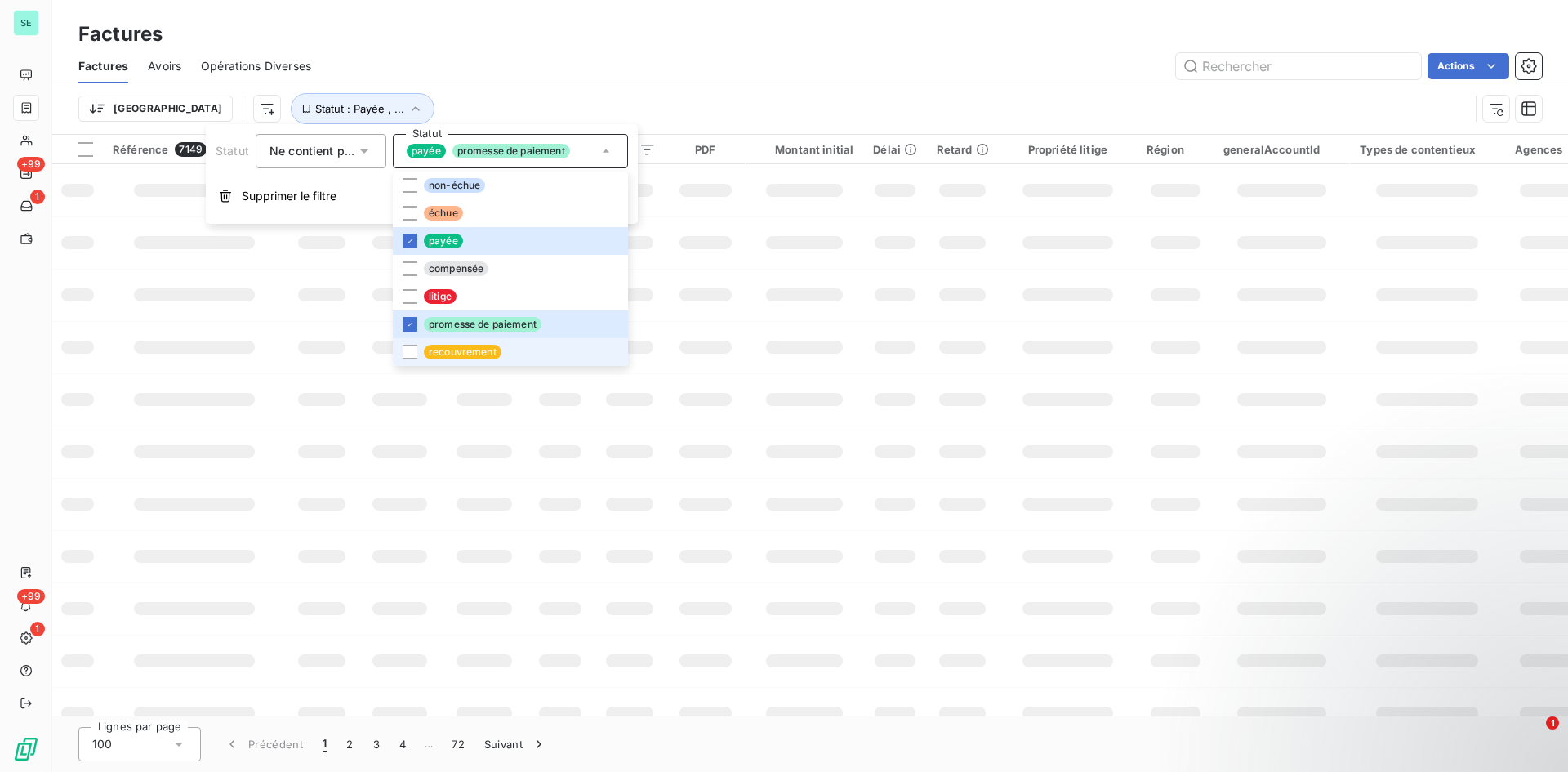
click at [436, 347] on span "recouvrement" at bounding box center [462, 352] width 78 height 15
click at [798, 53] on div "Actions" at bounding box center [937, 66] width 1211 height 26
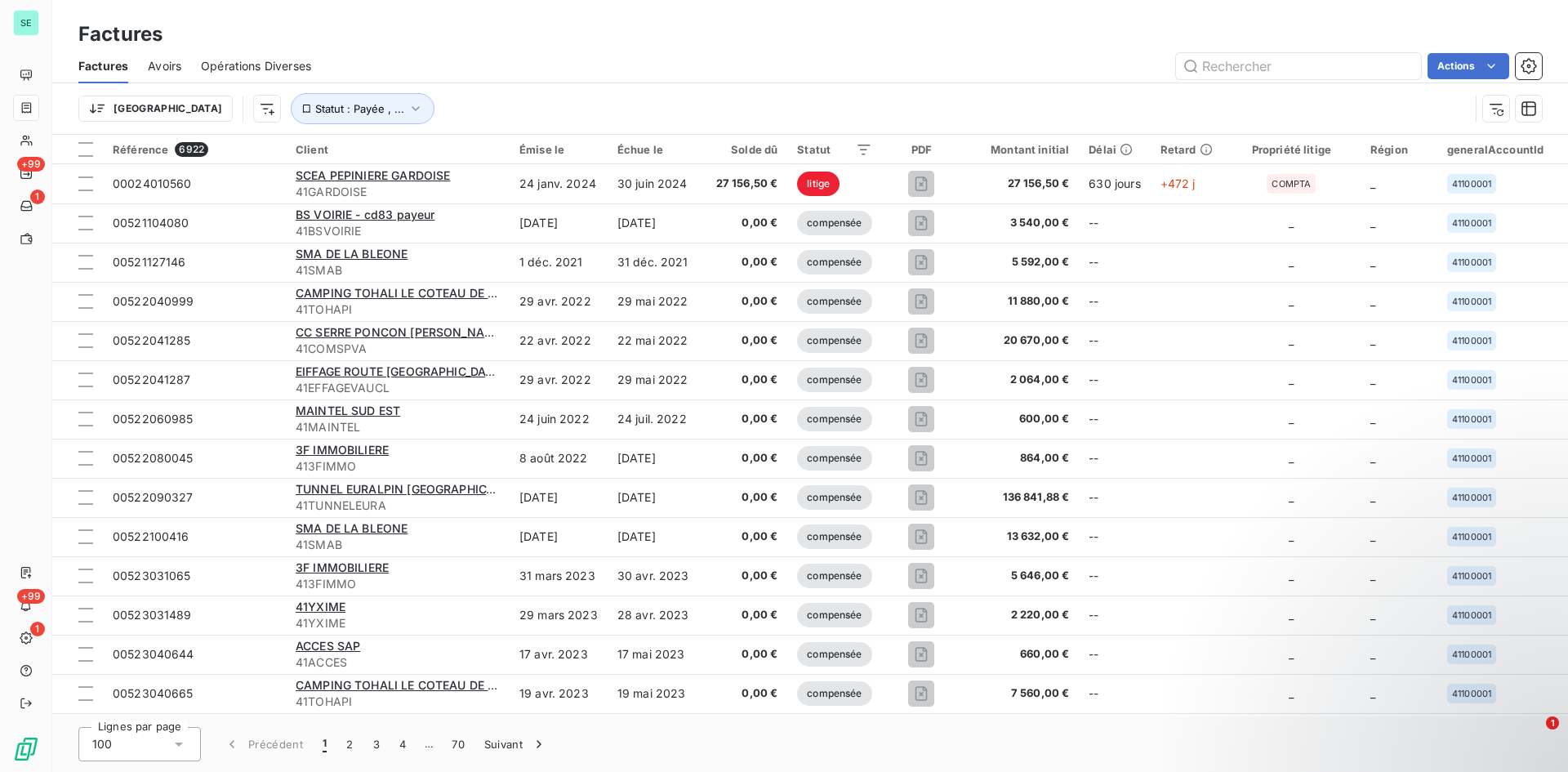
click at [1465, 66] on html "SE +99 1 +99 1 Factures Factures Avoirs Opérations Diverses Actions Trier Statu…" at bounding box center [784, 386] width 1568 height 772
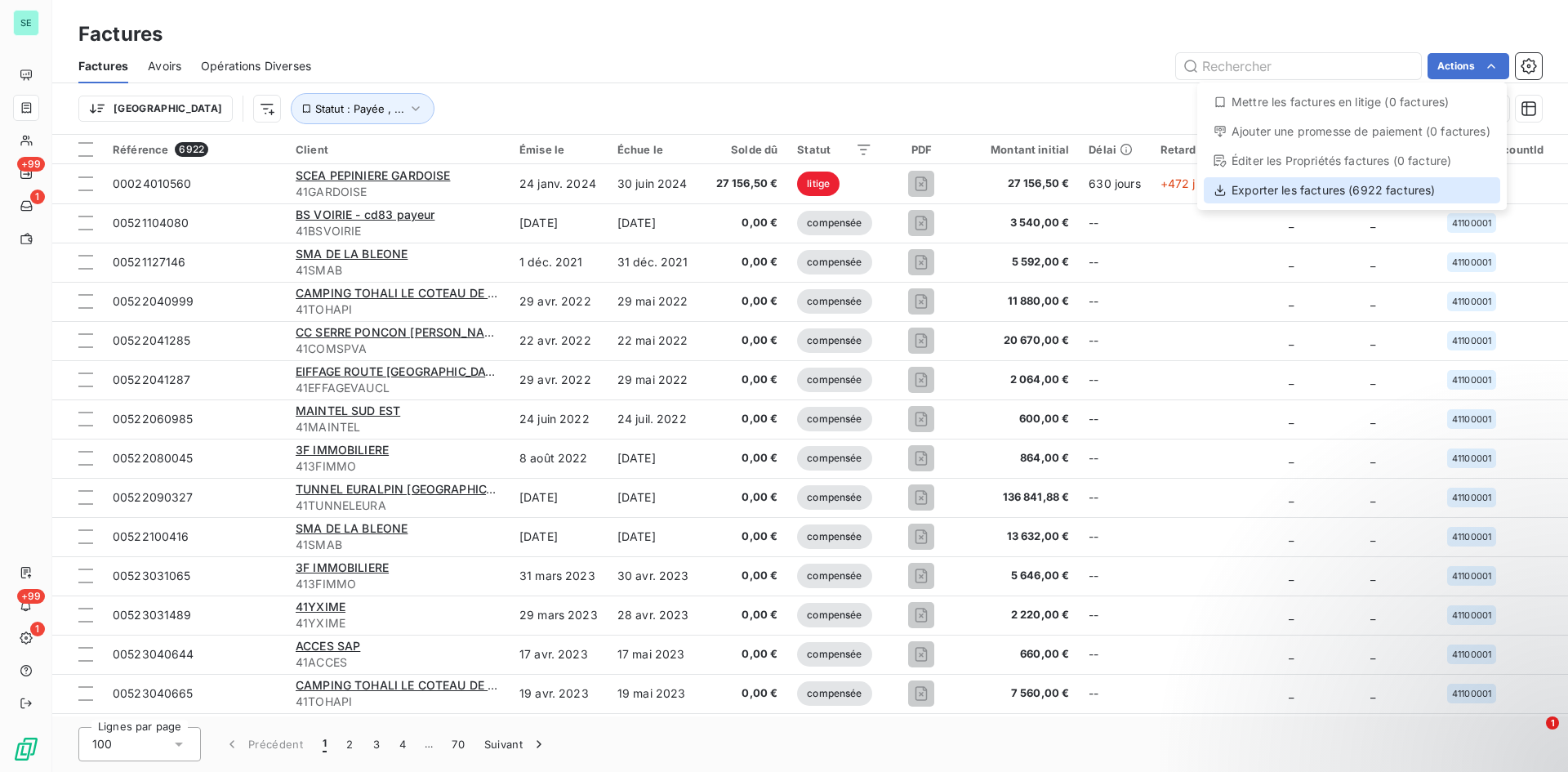
click at [1311, 188] on div "Exporter les factures (6922 factures)" at bounding box center [1352, 190] width 297 height 26
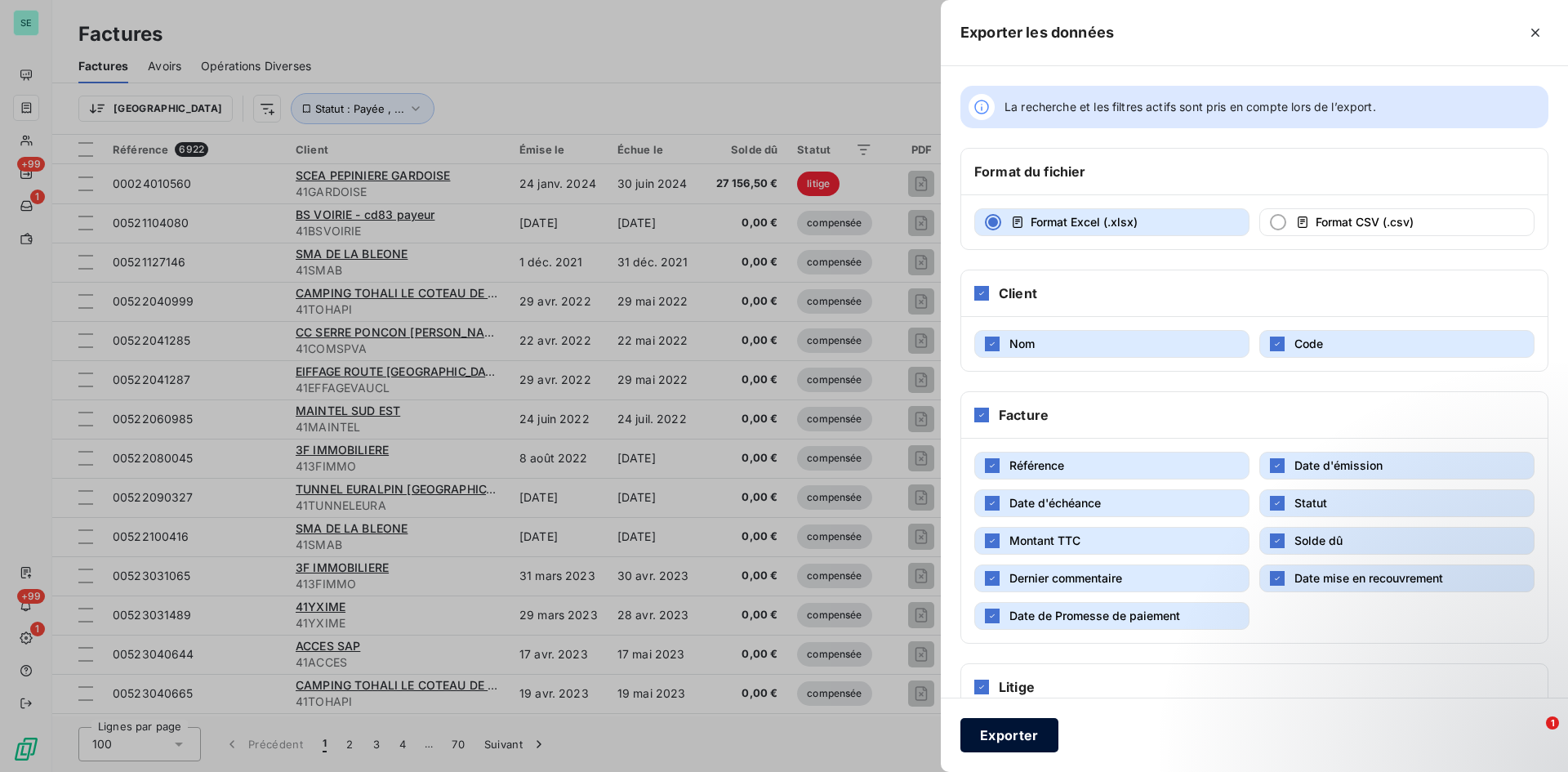
click at [1034, 732] on button "Exporter" at bounding box center [1010, 735] width 98 height 35
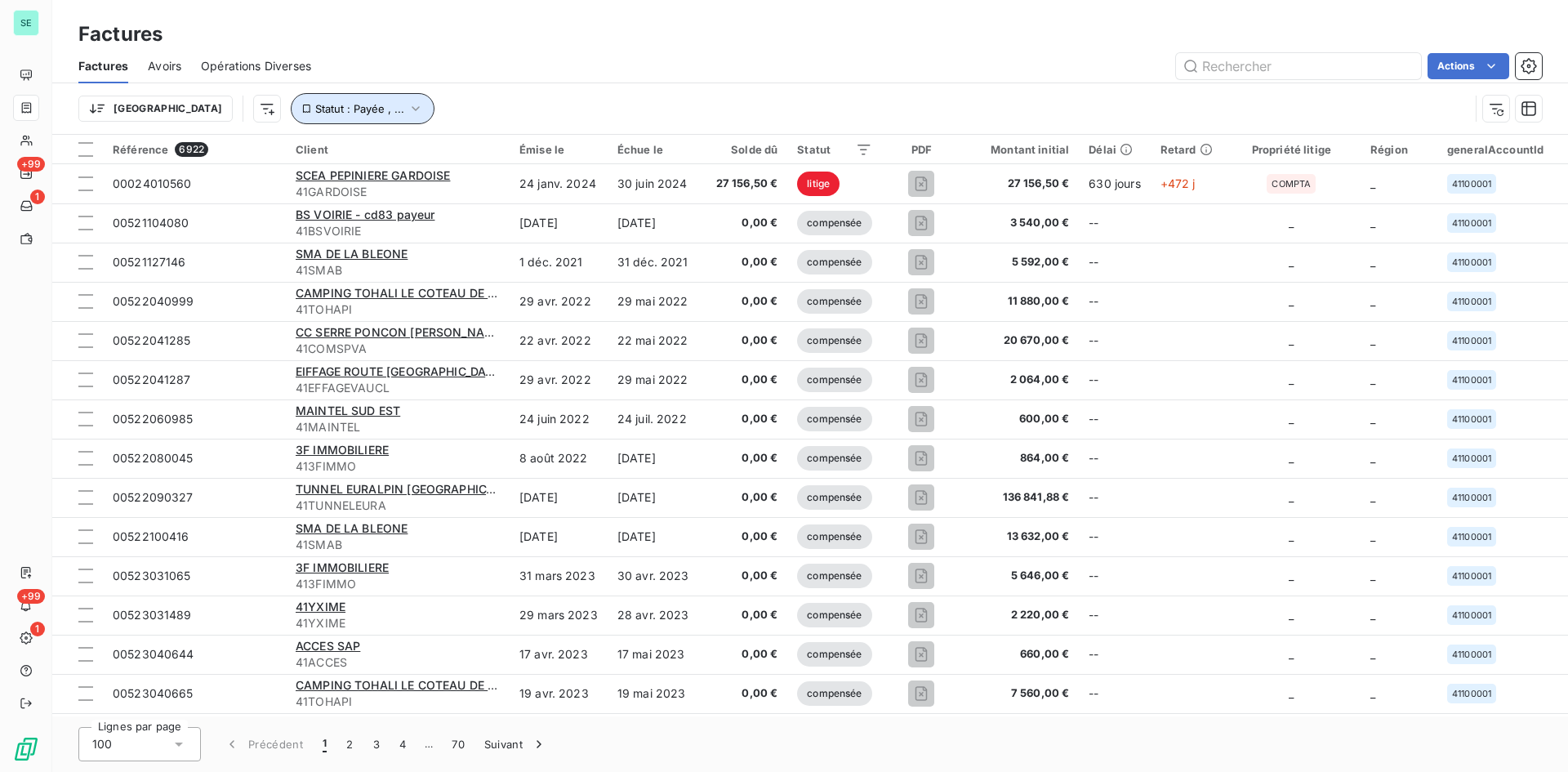
click at [338, 100] on button "Statut : Payée , ..." at bounding box center [362, 109] width 144 height 31
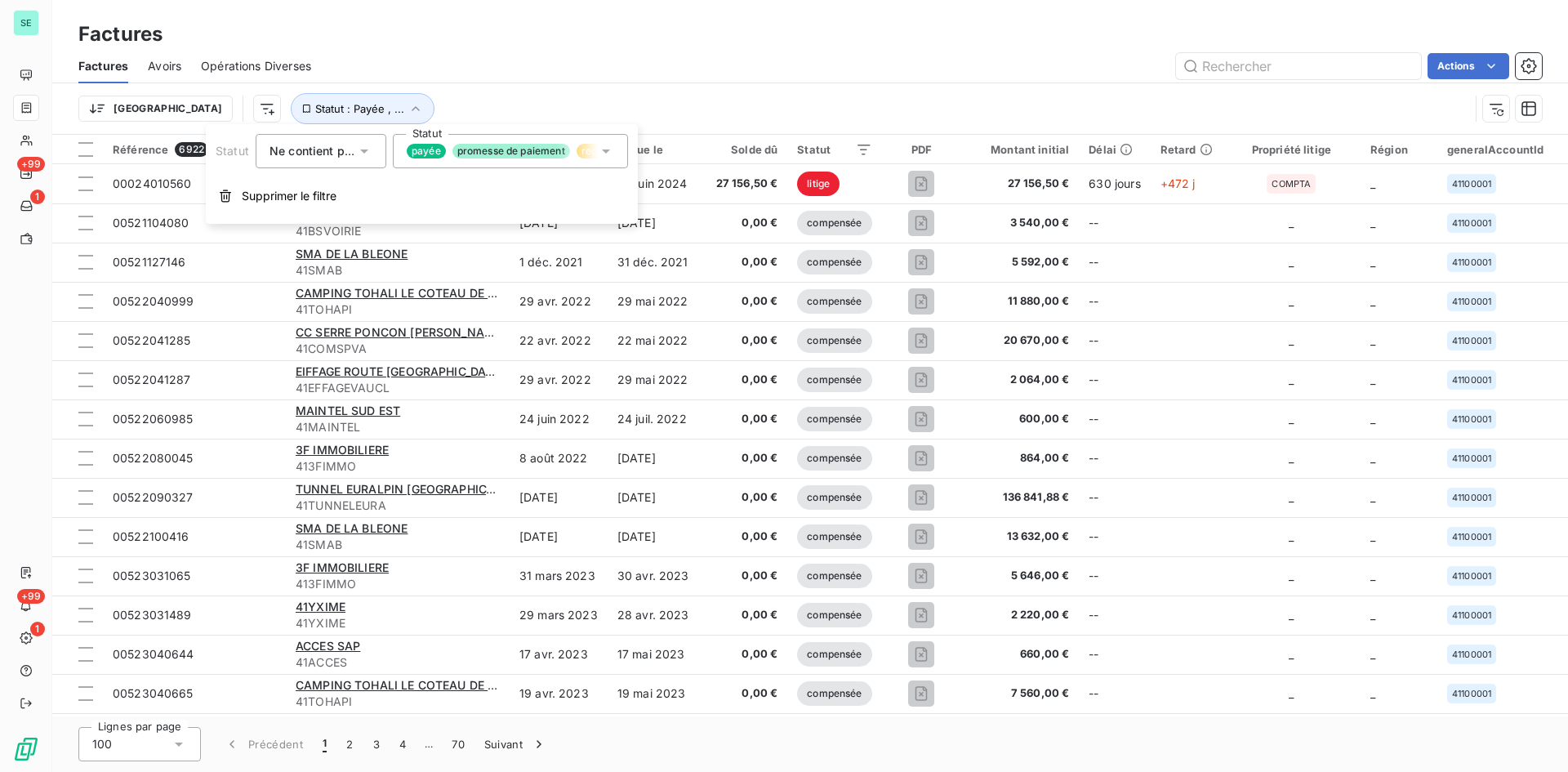
click at [607, 154] on icon at bounding box center [605, 151] width 16 height 16
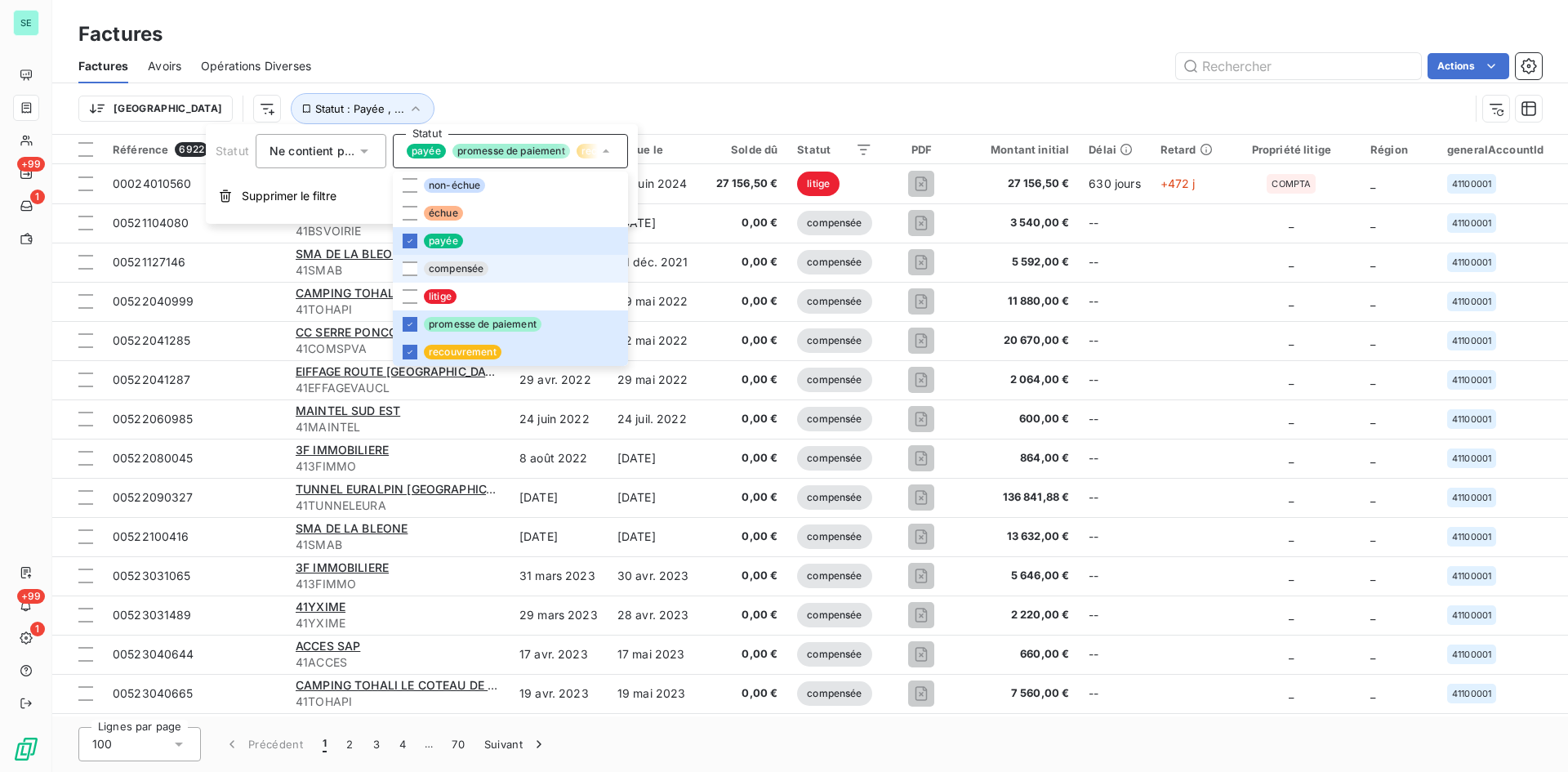
click at [451, 267] on span "compensée" at bounding box center [455, 268] width 65 height 15
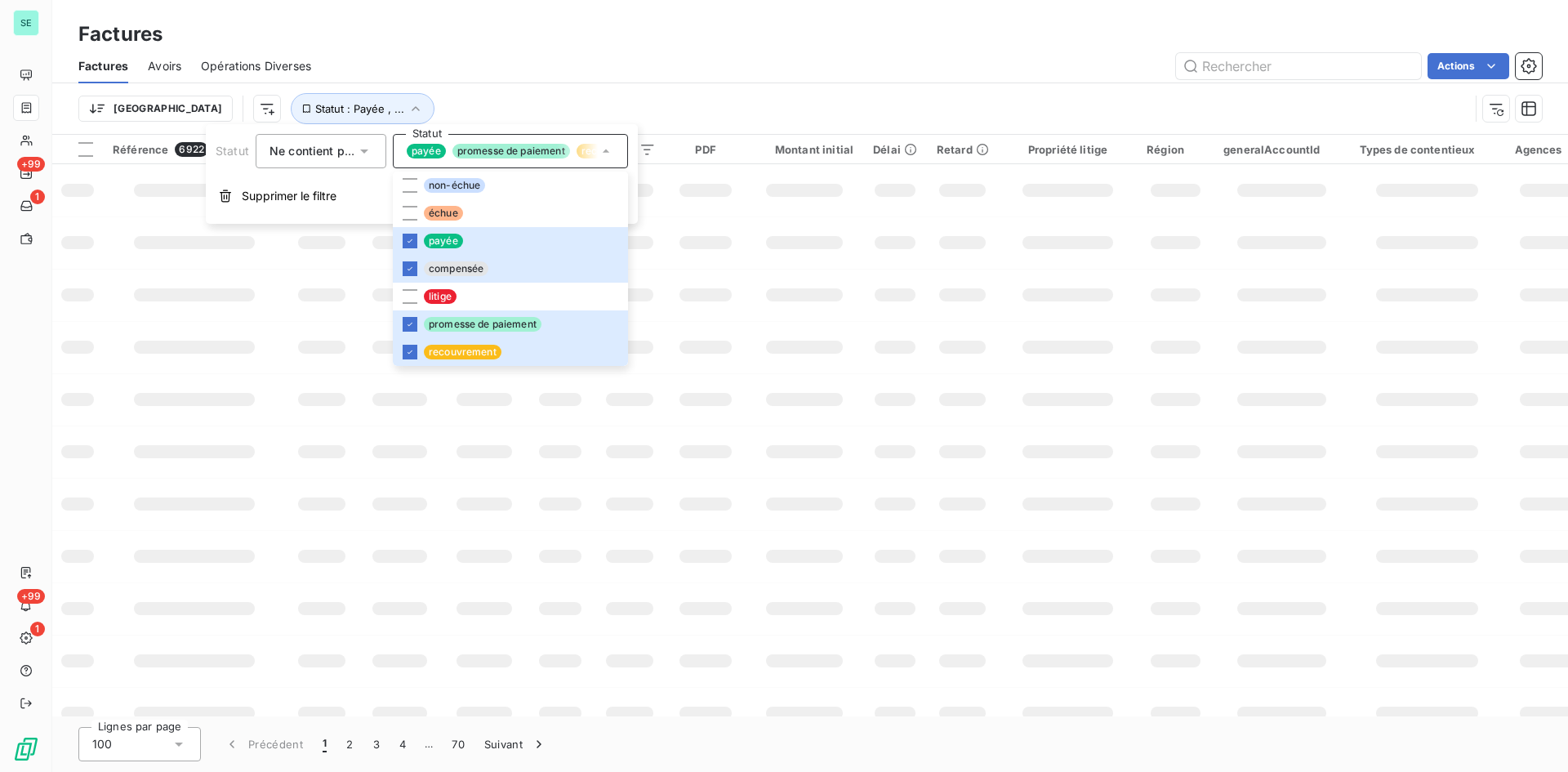
drag, startPoint x: 536, startPoint y: 22, endPoint x: 605, endPoint y: 34, distance: 70.0
click at [542, 29] on div "Factures" at bounding box center [811, 35] width 1516 height 29
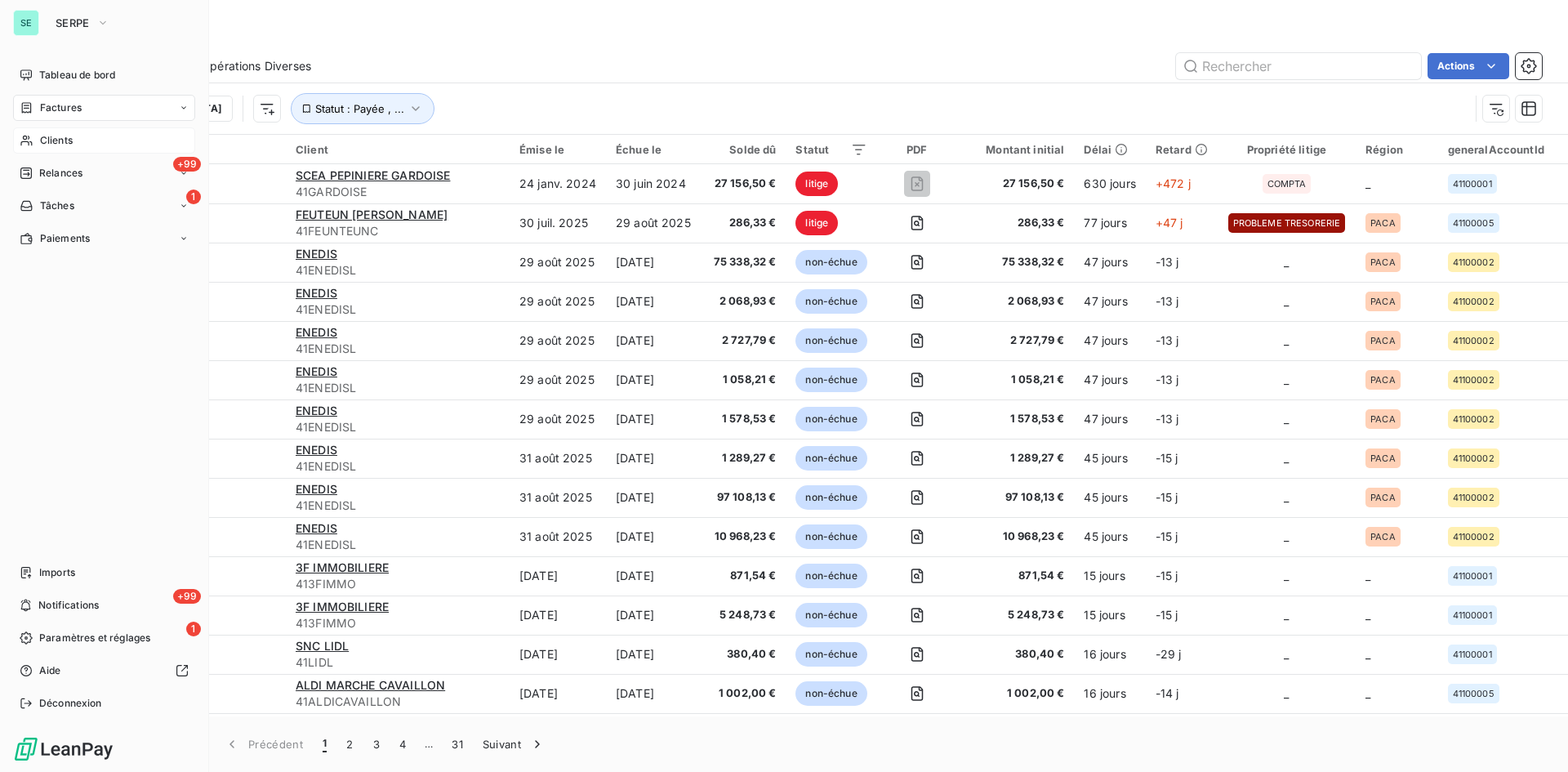
click at [39, 145] on div "Clients" at bounding box center [103, 141] width 182 height 26
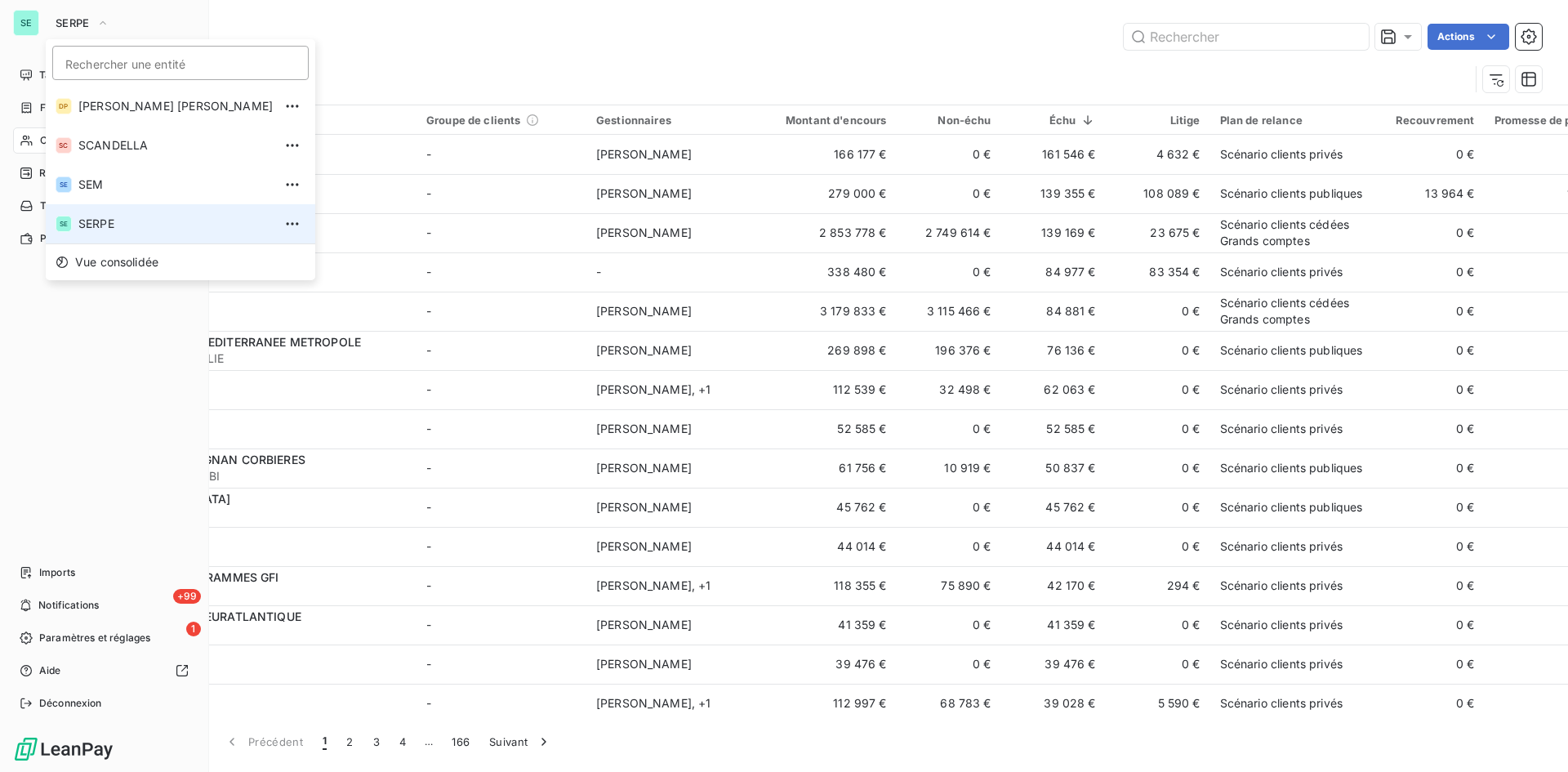
click at [63, 22] on span "SERPE" at bounding box center [72, 22] width 34 height 13
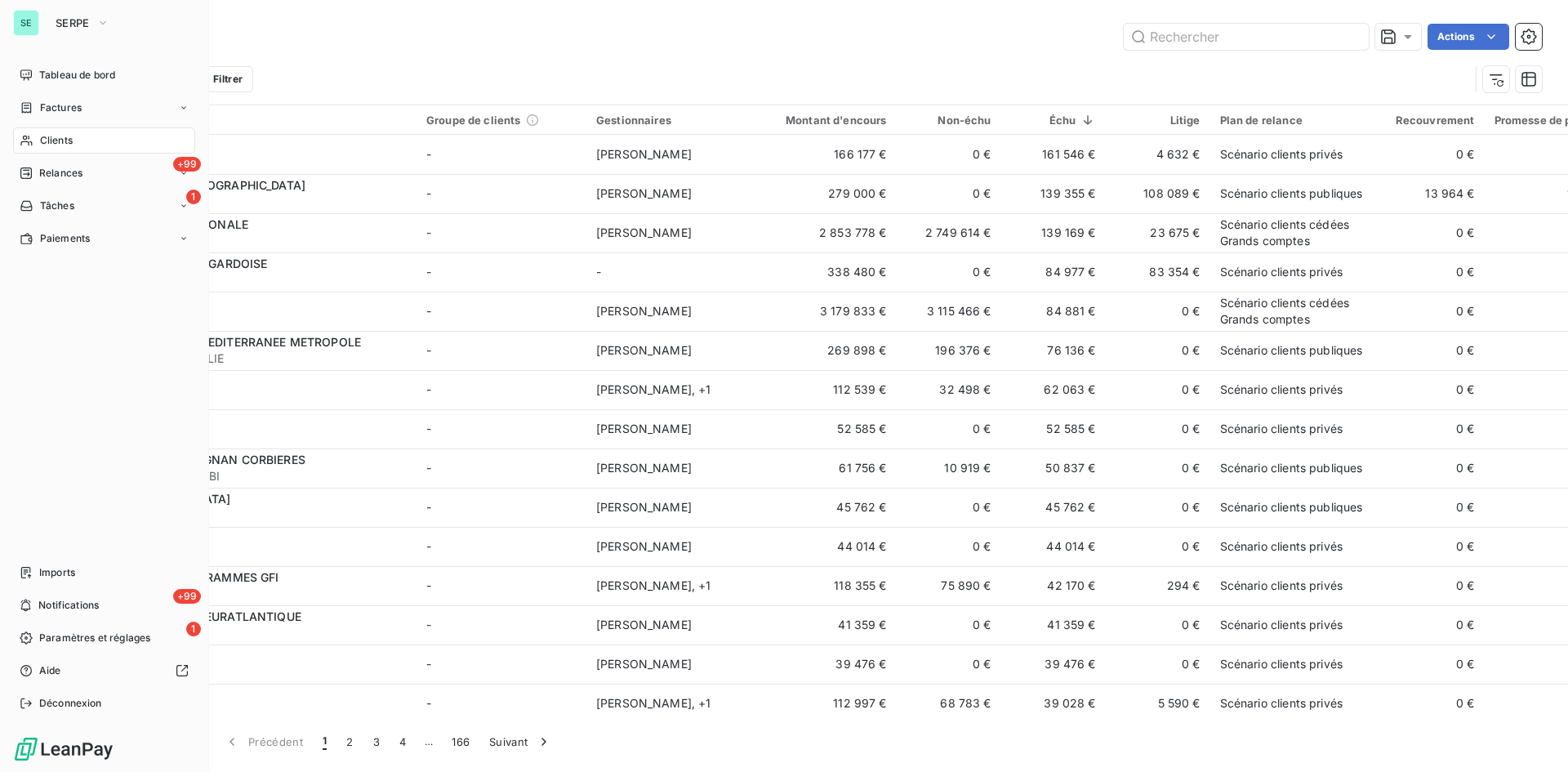
click at [63, 22] on span "SERPE" at bounding box center [72, 22] width 34 height 13
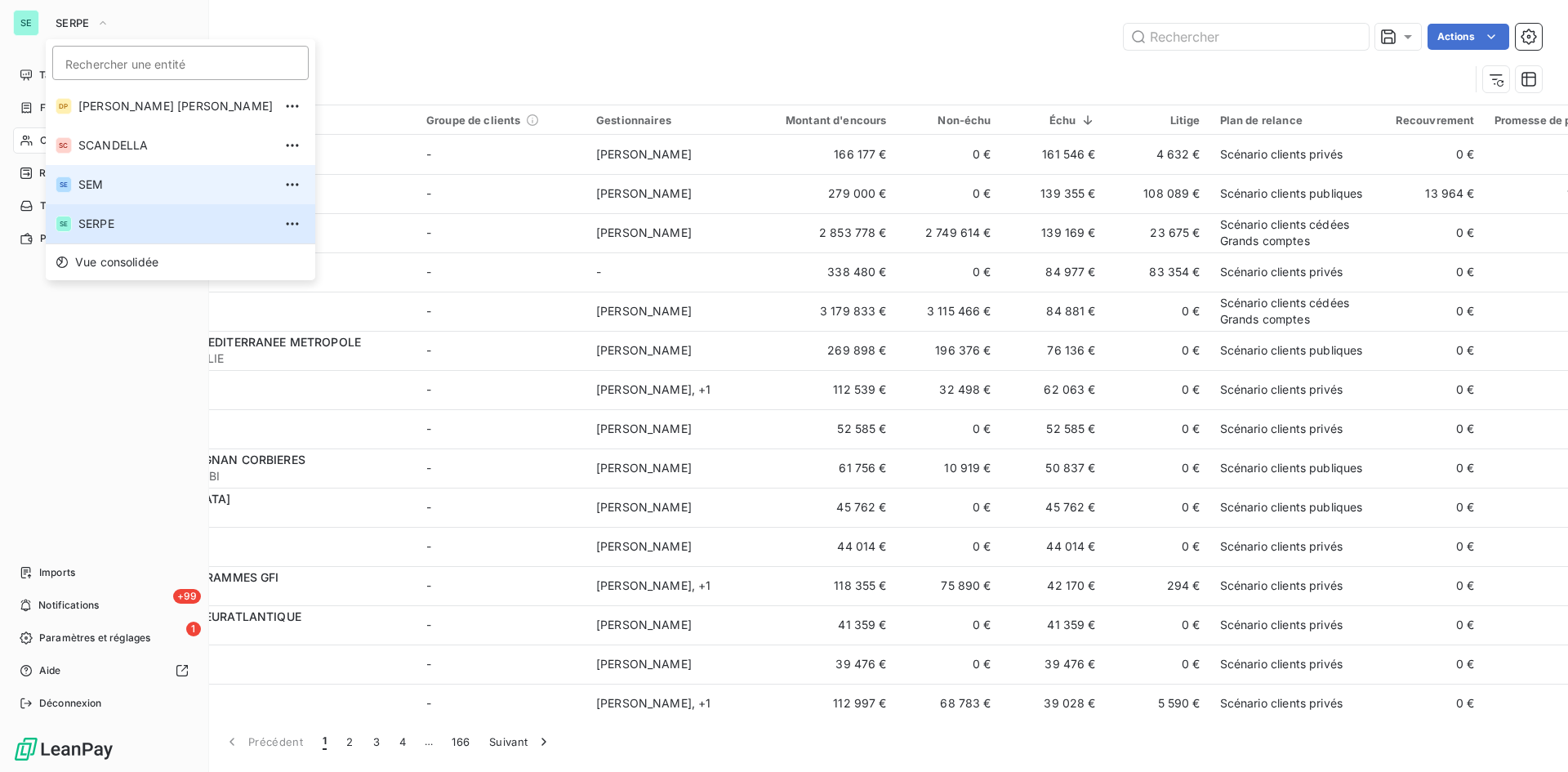
click at [87, 178] on span "SEM" at bounding box center [175, 185] width 194 height 16
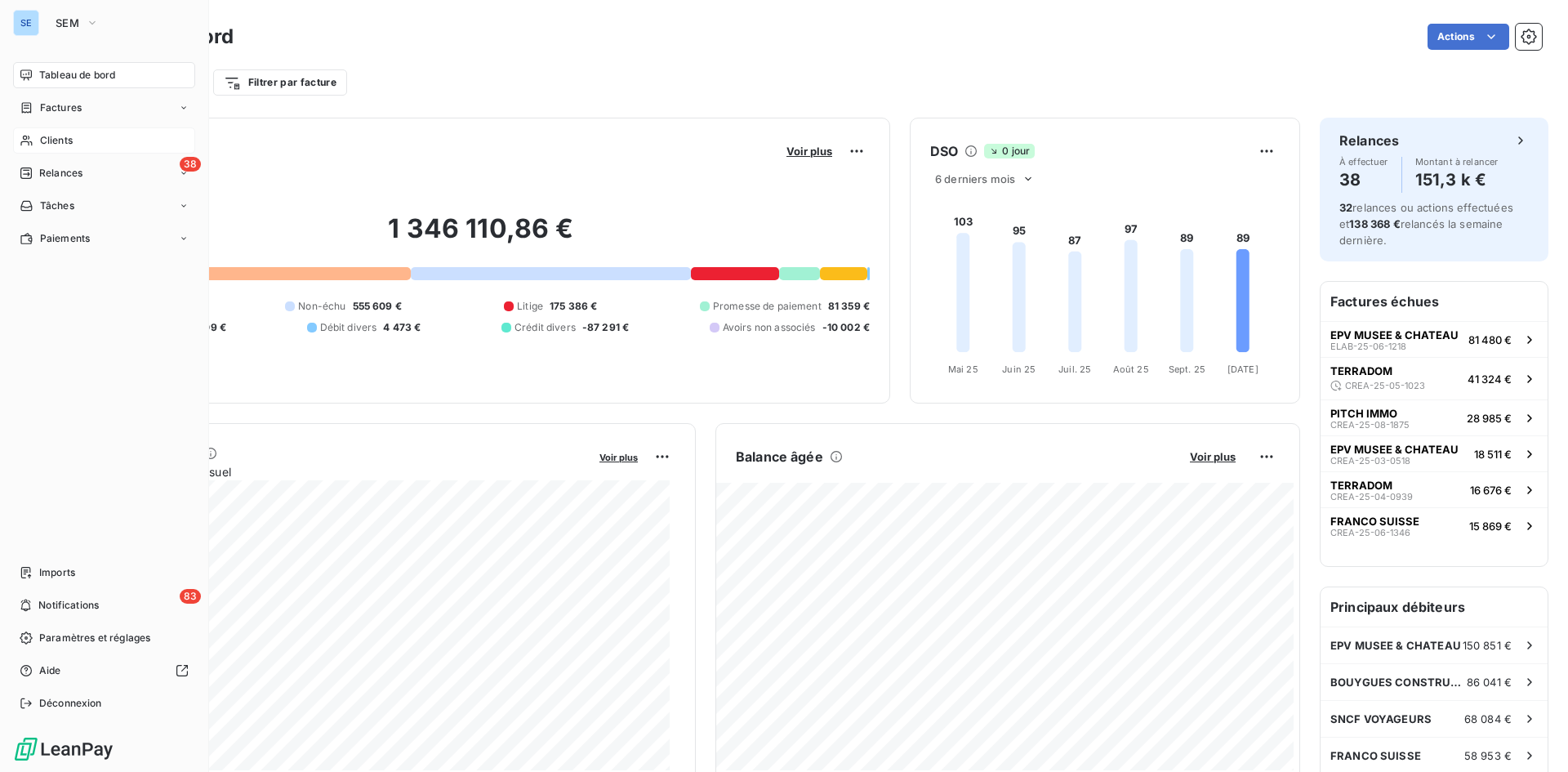
click at [75, 147] on div "Clients" at bounding box center [103, 141] width 182 height 26
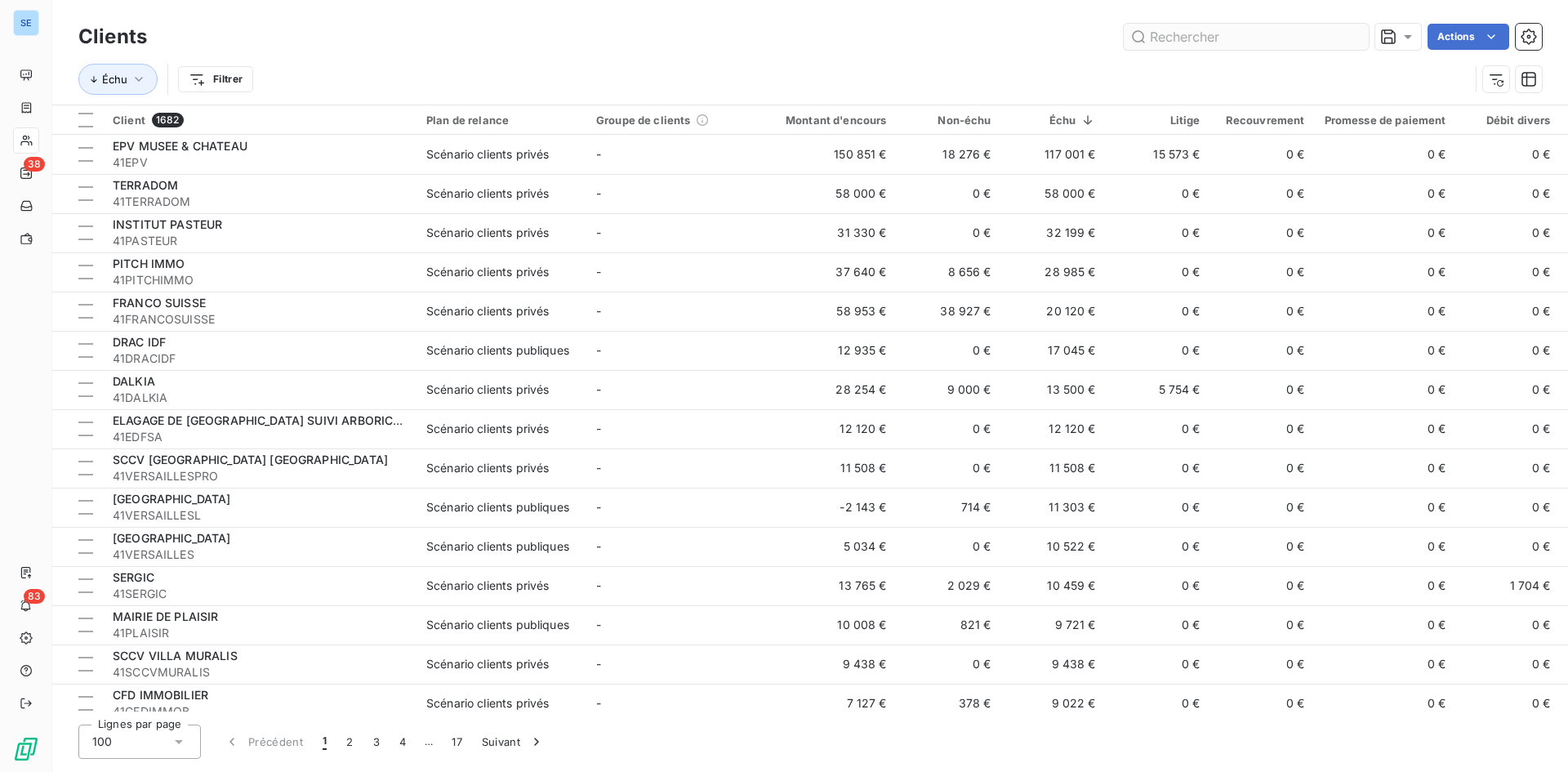
click at [1210, 39] on input "text" at bounding box center [1246, 36] width 245 height 26
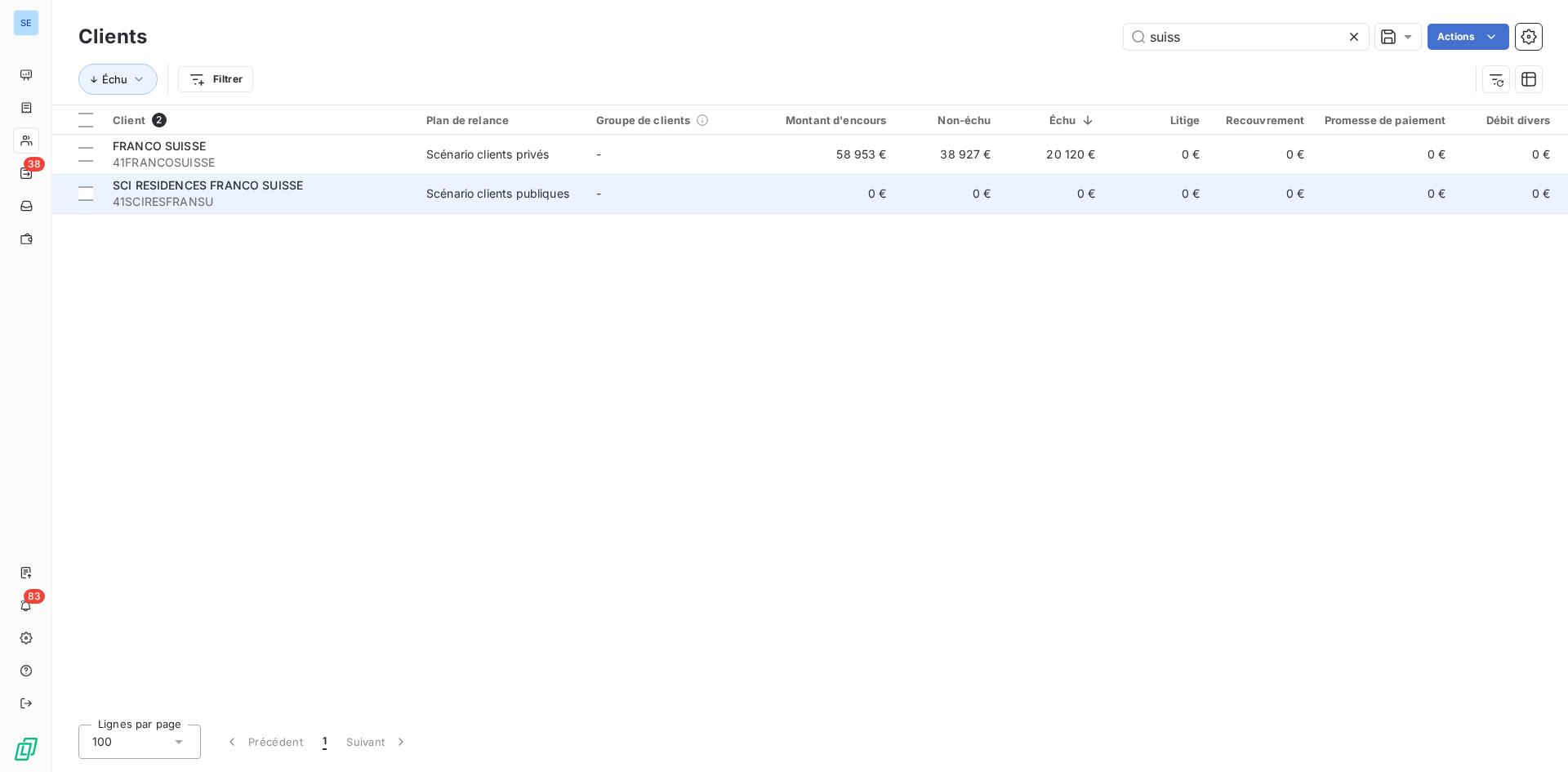
type input "suiss"
click at [290, 188] on span "SCI RESIDENCES FRANCO SUISSE" at bounding box center [208, 185] width 191 height 14
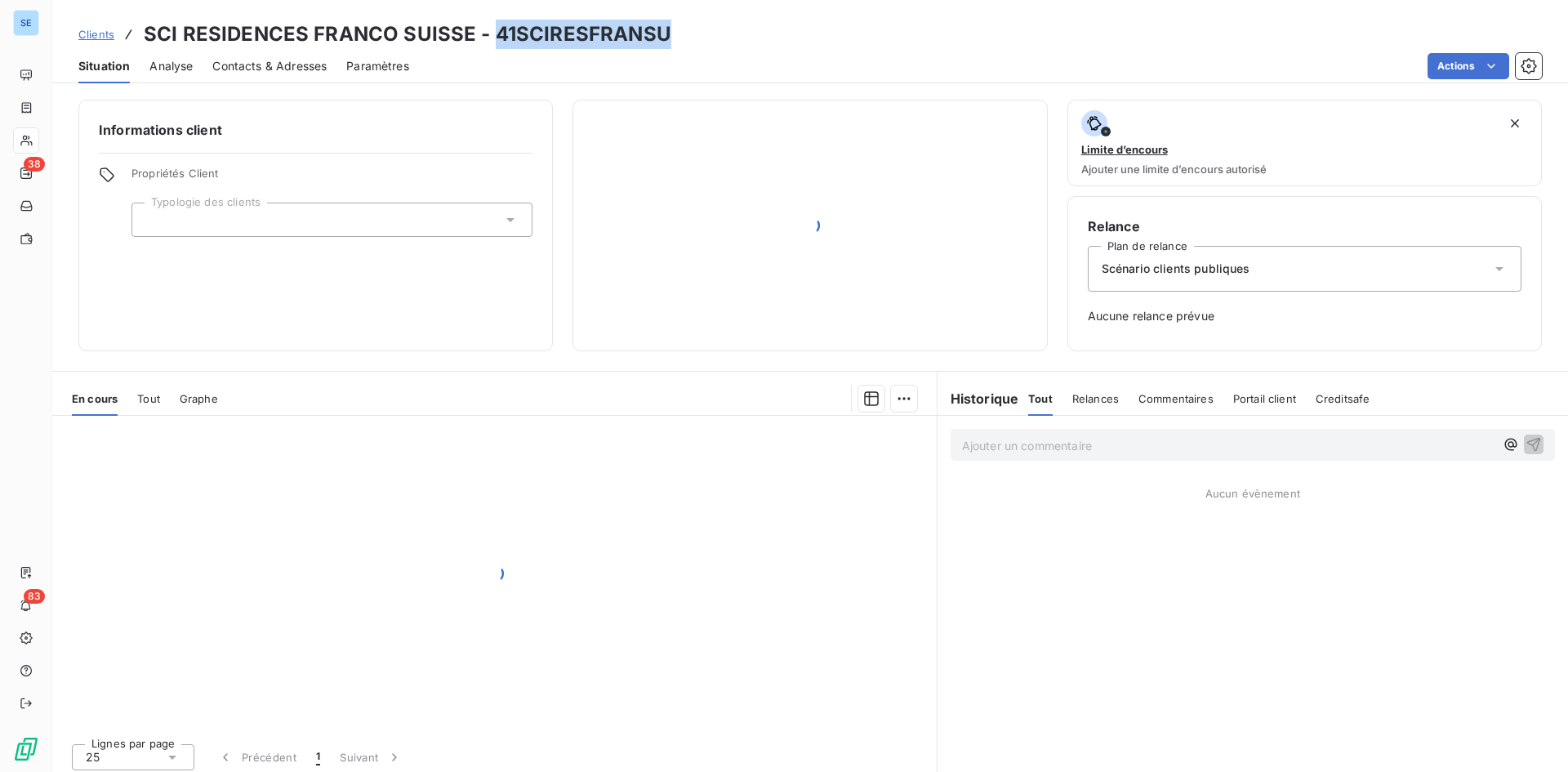
drag, startPoint x: 655, startPoint y: 31, endPoint x: 487, endPoint y: 40, distance: 168.2
click at [487, 40] on div "Clients SCI RESIDENCES FRANCO SUISSE - 41SCIRESFRANSU" at bounding box center [811, 35] width 1516 height 29
copy h3 "41SCIRESFRANSU"
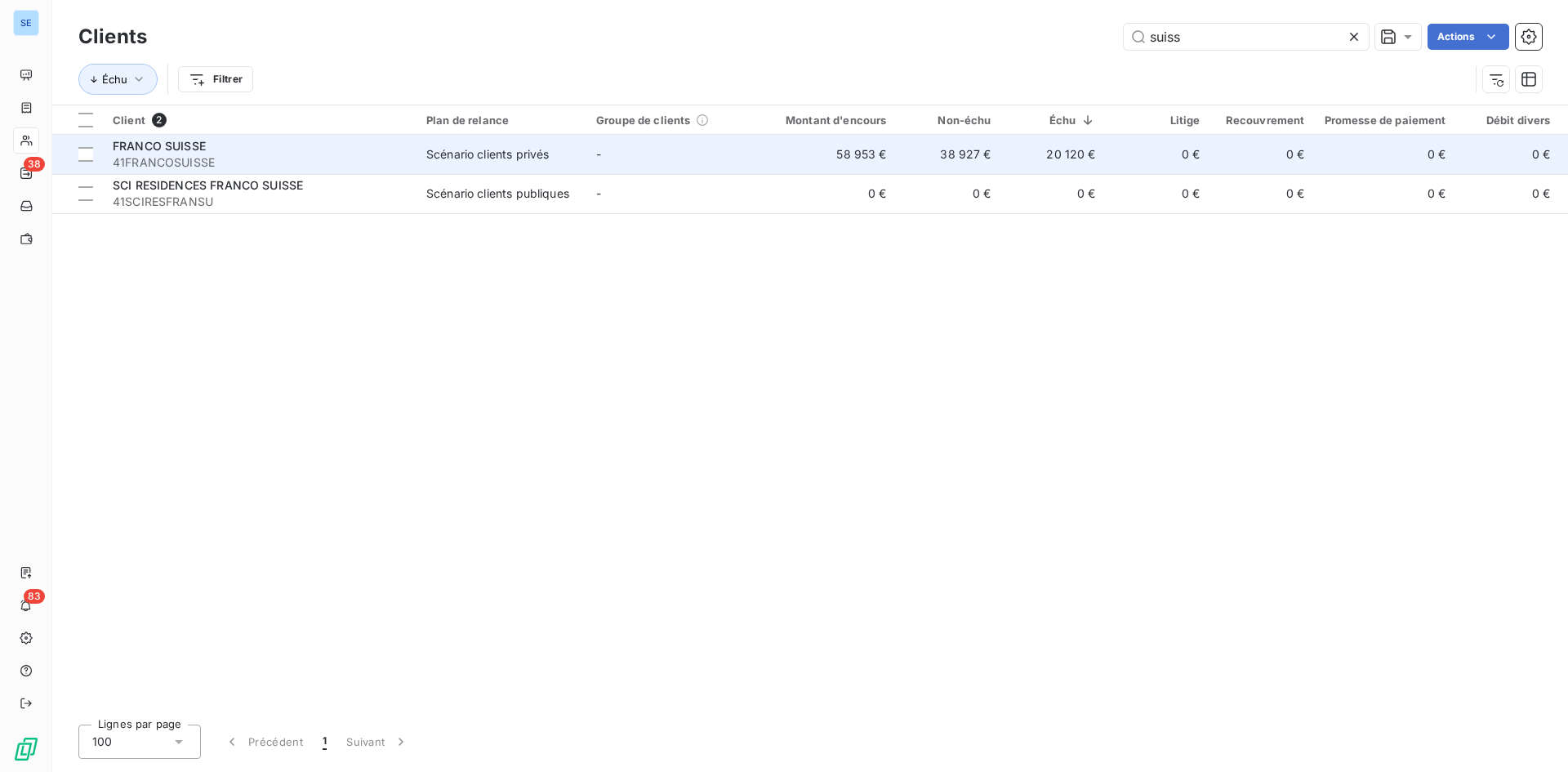
click at [565, 152] on span "Scénario clients privés" at bounding box center [501, 154] width 150 height 16
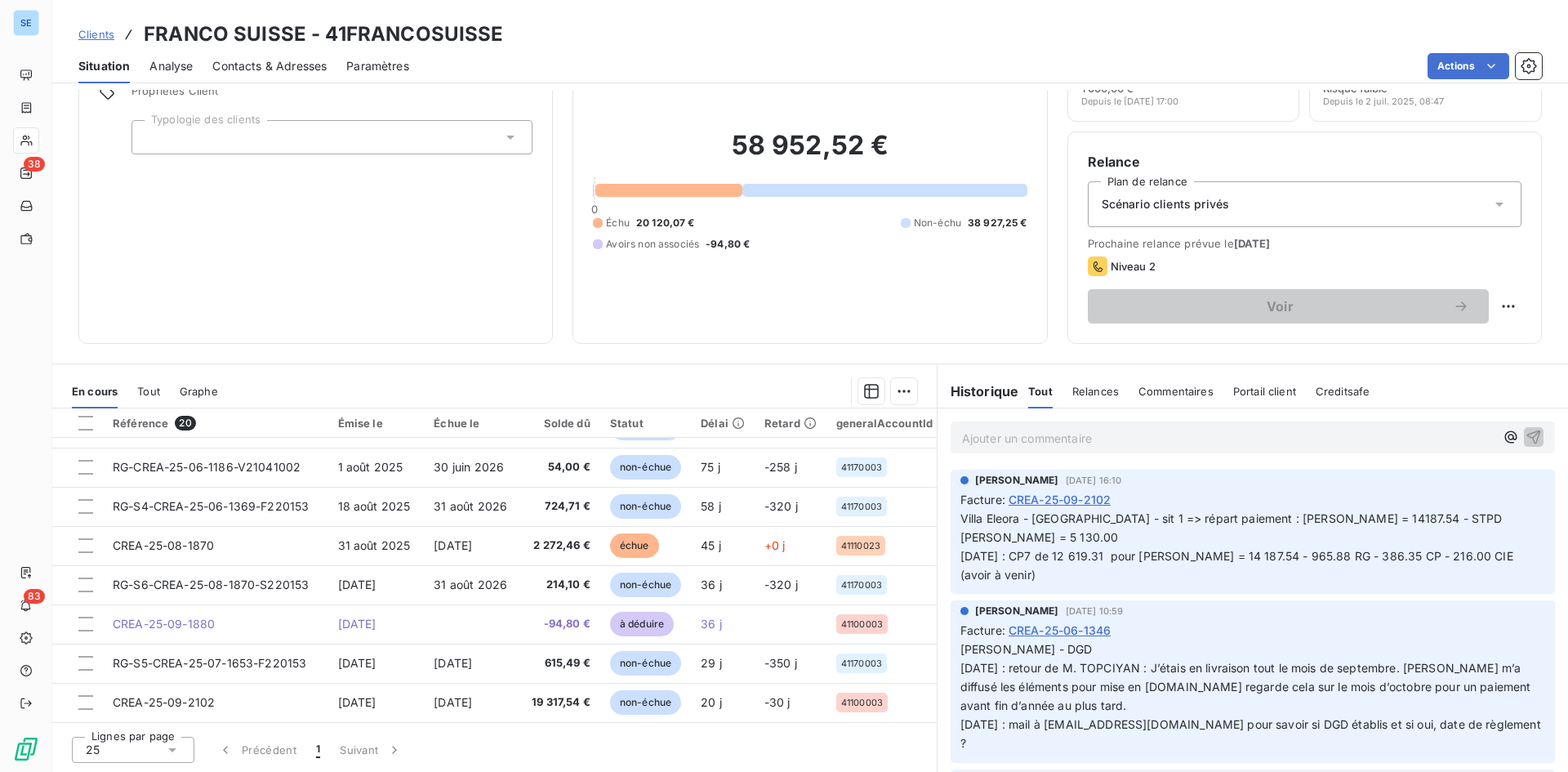
scroll to position [506, 0]
drag, startPoint x: 493, startPoint y: 36, endPoint x: 323, endPoint y: 36, distance: 170.0
click at [323, 36] on h3 "FRANCO SUISSE - 41FRANCOSUISSE" at bounding box center [324, 35] width 361 height 29
copy h3 "41FRANCOSUISSE"
